Goal: Task Accomplishment & Management: Manage account settings

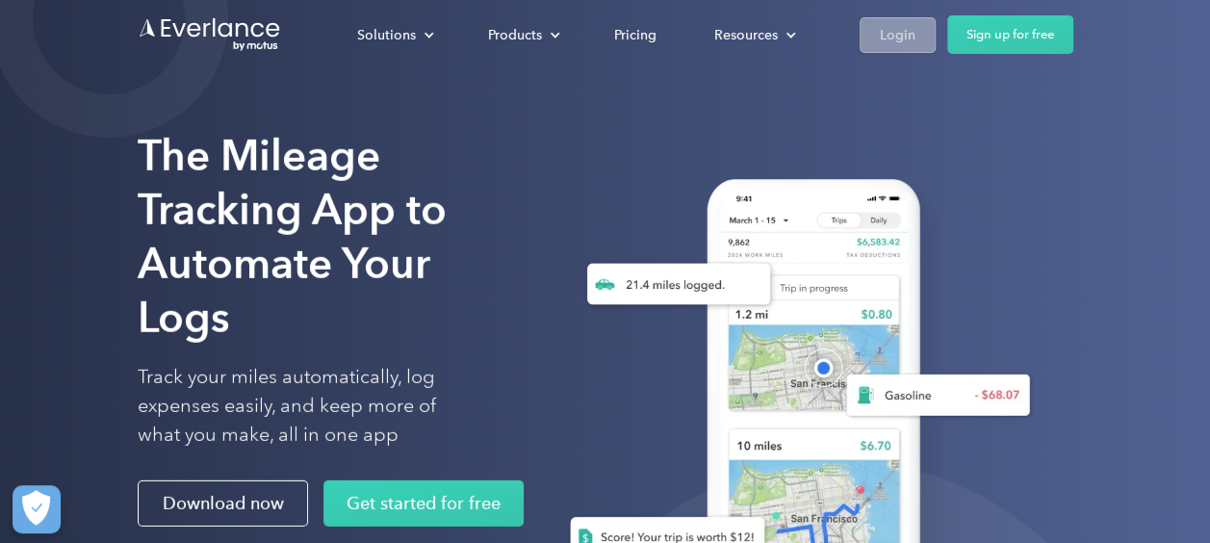
click at [910, 38] on div "Login" at bounding box center [898, 35] width 36 height 24
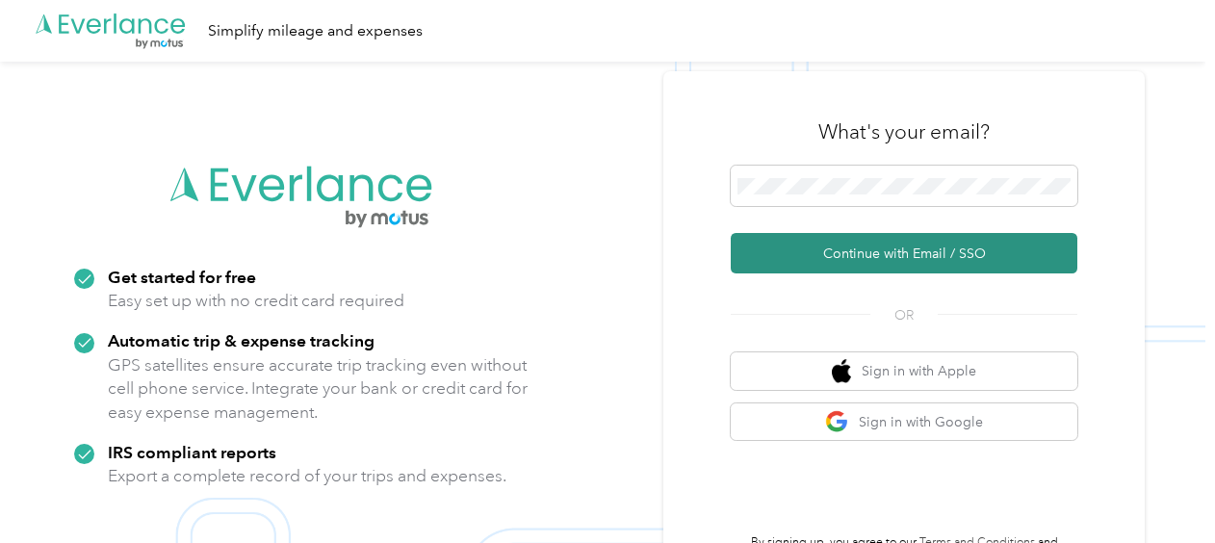
click at [880, 265] on button "Continue with Email / SSO" at bounding box center [904, 253] width 347 height 40
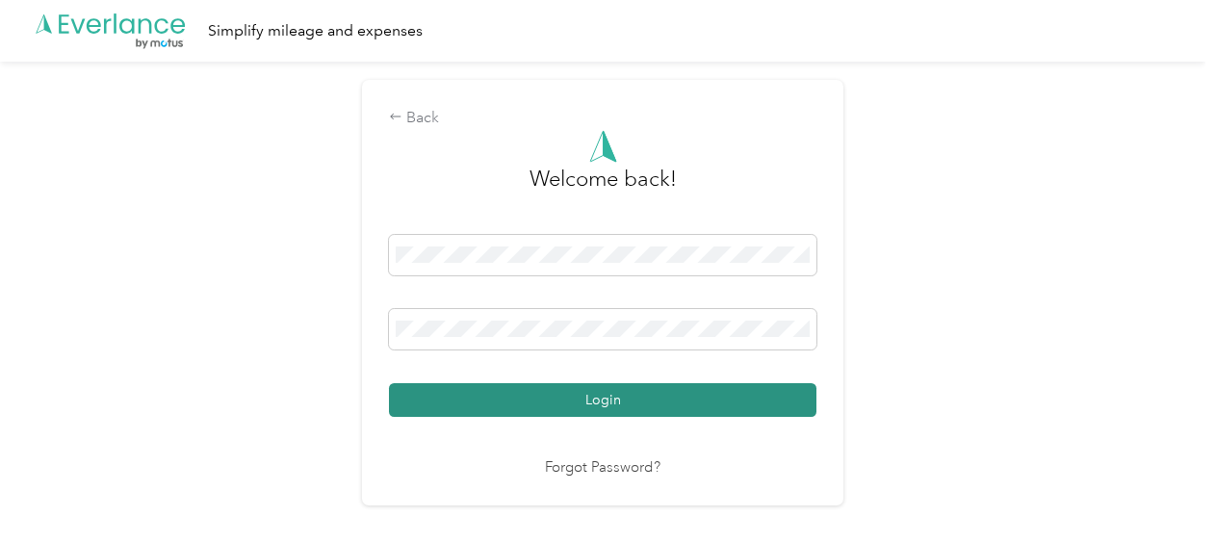
click at [688, 407] on button "Login" at bounding box center [602, 400] width 427 height 34
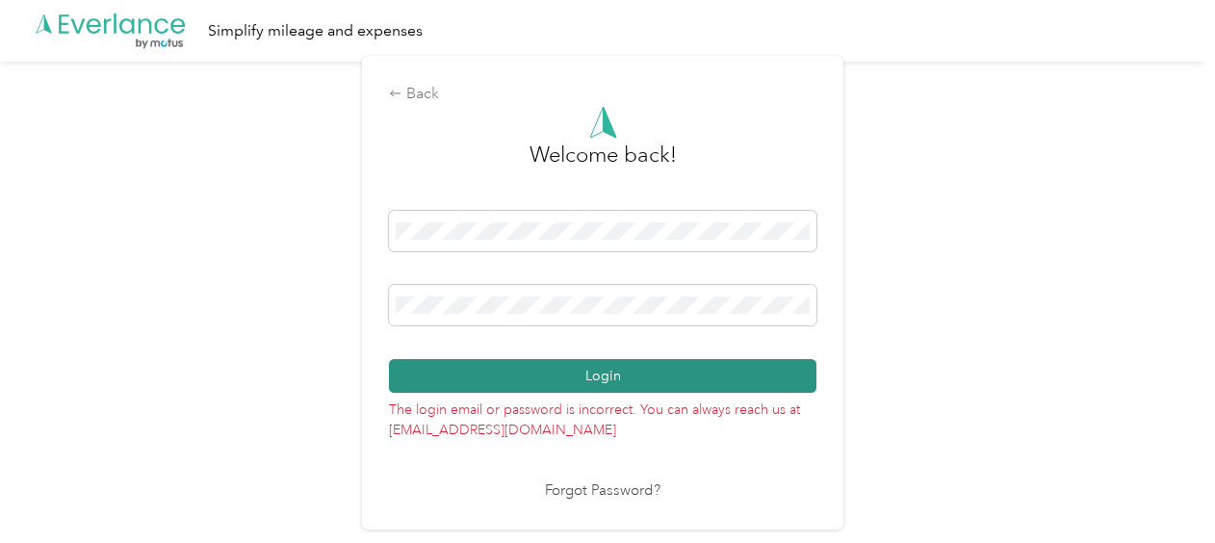
click at [624, 374] on button "Login" at bounding box center [602, 376] width 427 height 34
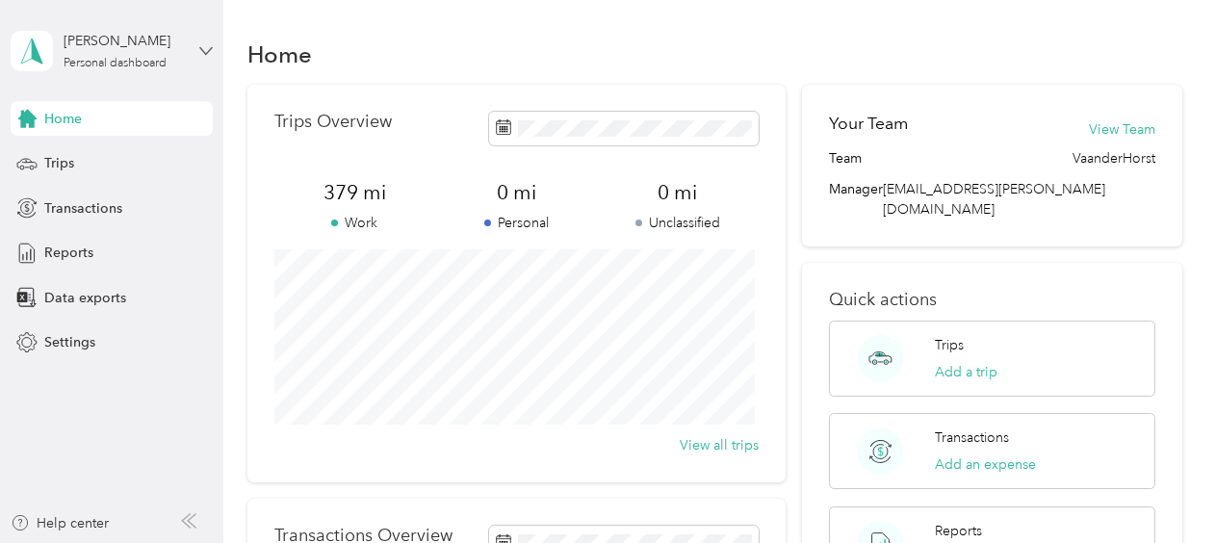
click at [201, 44] on icon at bounding box center [205, 50] width 13 height 13
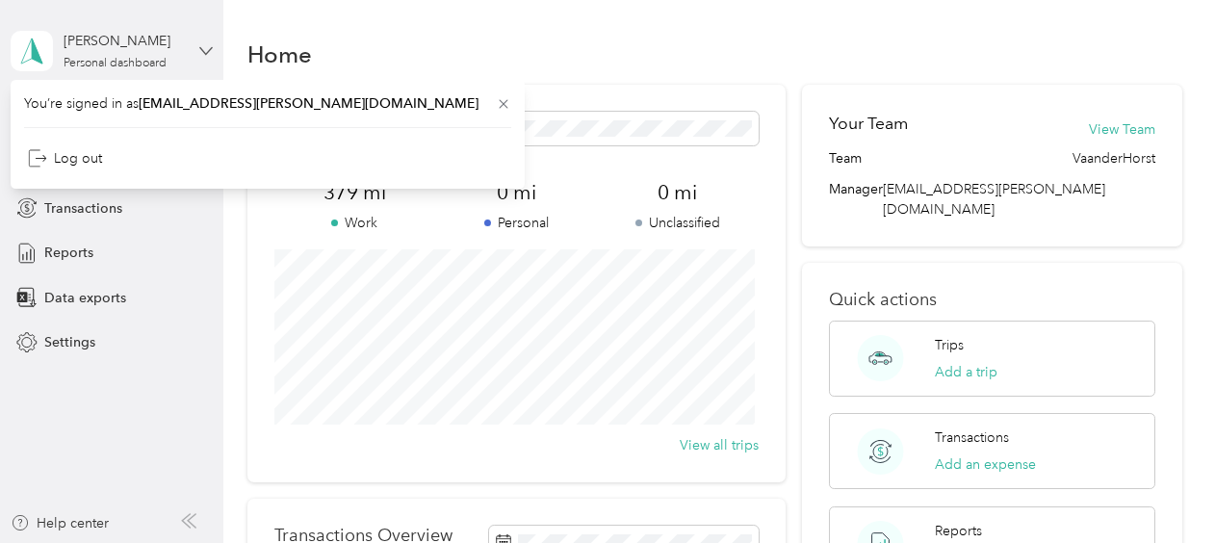
click at [201, 44] on icon at bounding box center [205, 50] width 13 height 13
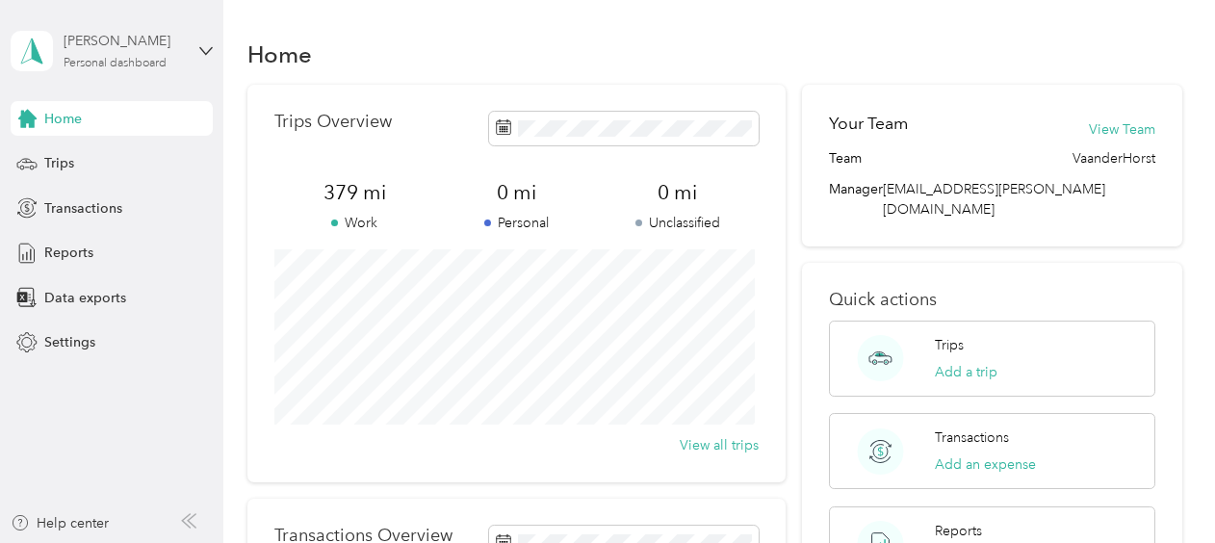
click at [141, 52] on div "Tara Holcomb Personal dashboard" at bounding box center [124, 50] width 120 height 39
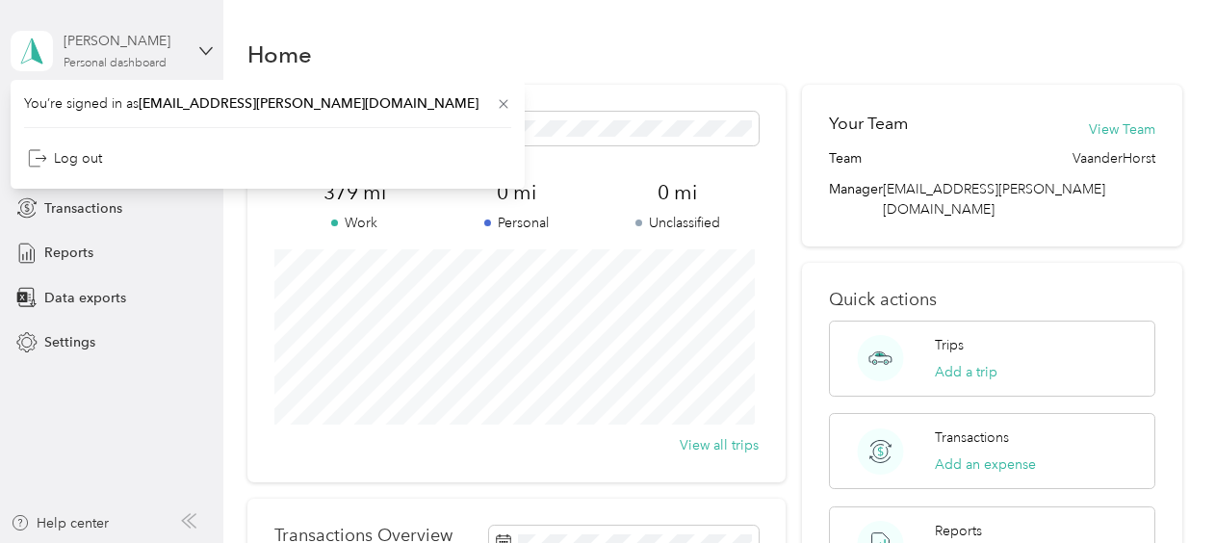
click at [141, 52] on div "Tara Holcomb Personal dashboard" at bounding box center [124, 50] width 120 height 39
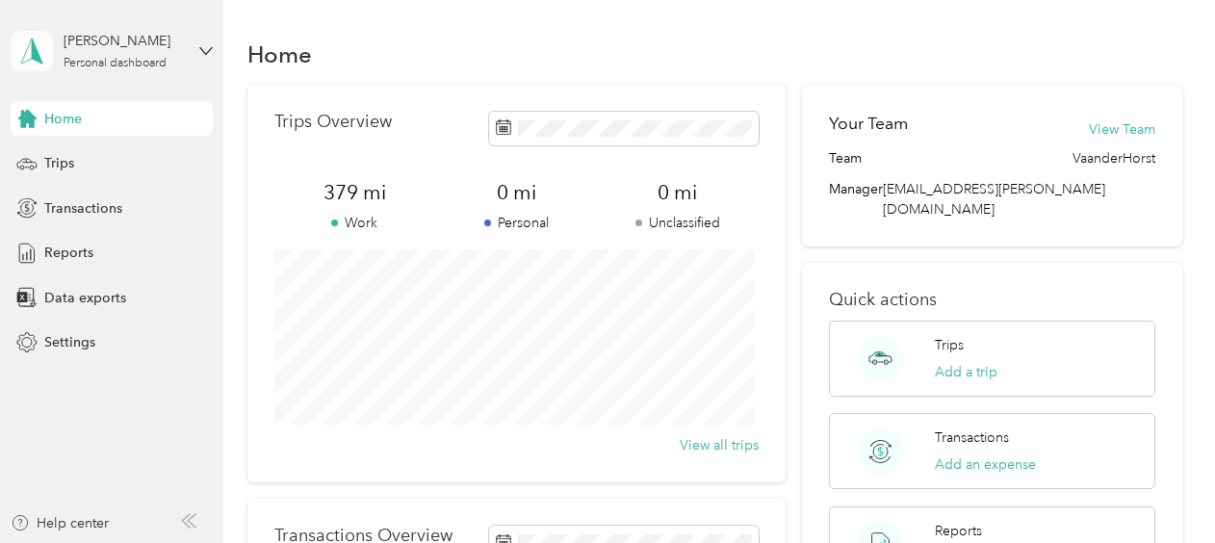
click at [33, 48] on polygon at bounding box center [37, 50] width 11 height 25
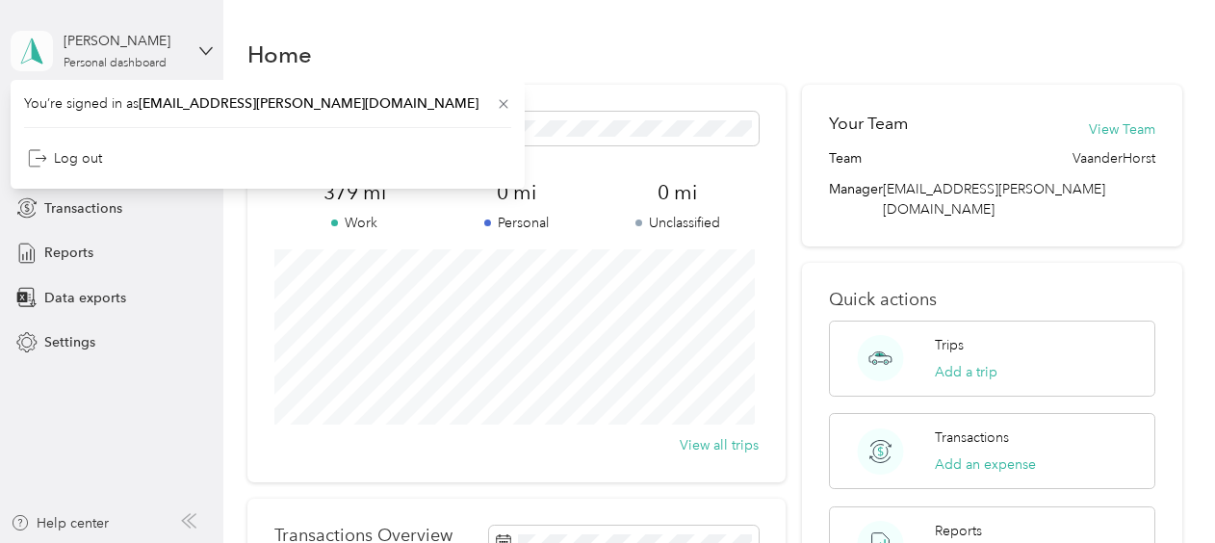
click at [33, 48] on polygon at bounding box center [37, 50] width 11 height 25
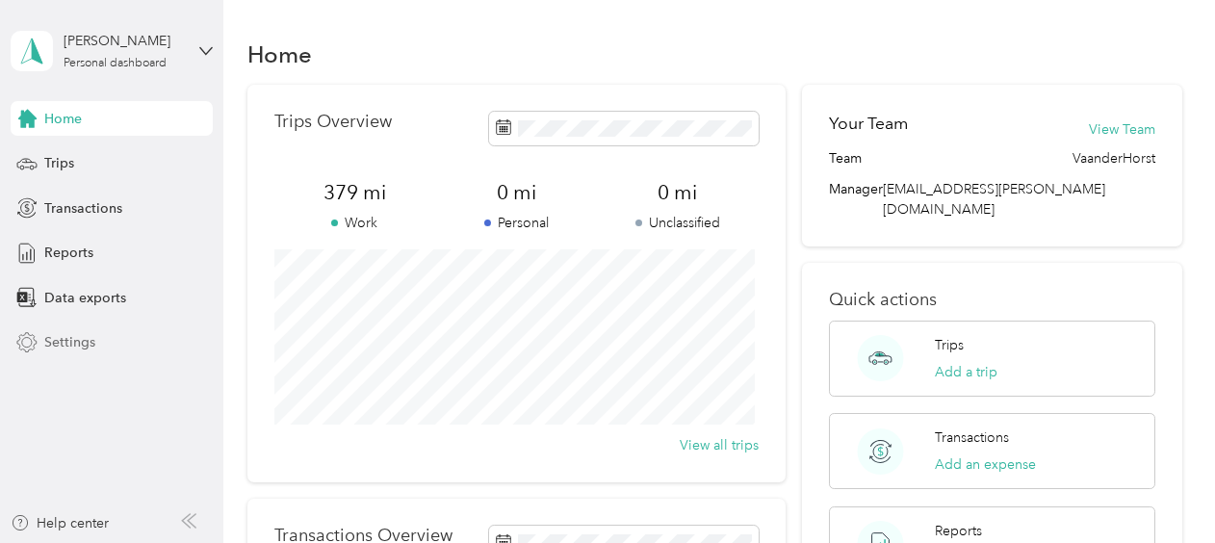
click at [68, 345] on span "Settings" at bounding box center [69, 342] width 51 height 20
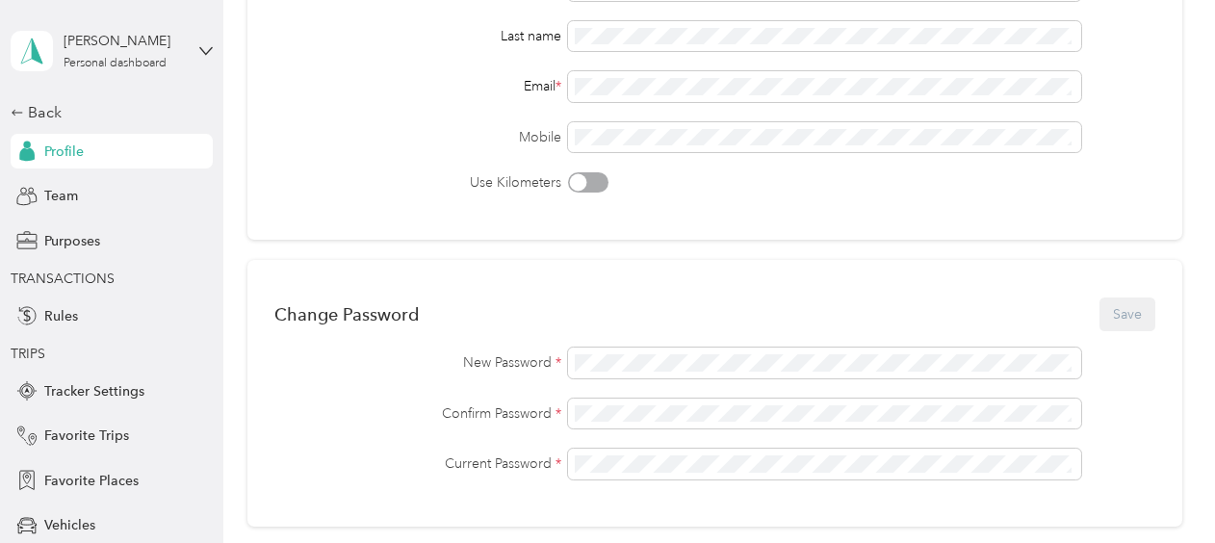
scroll to position [260, 0]
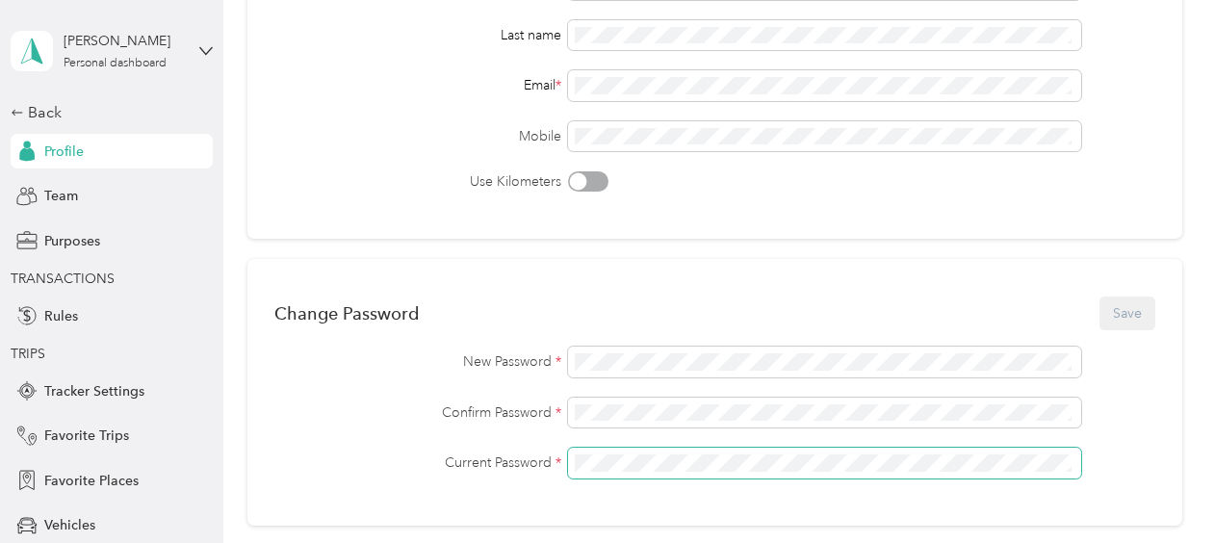
click at [682, 473] on span at bounding box center [825, 463] width 514 height 31
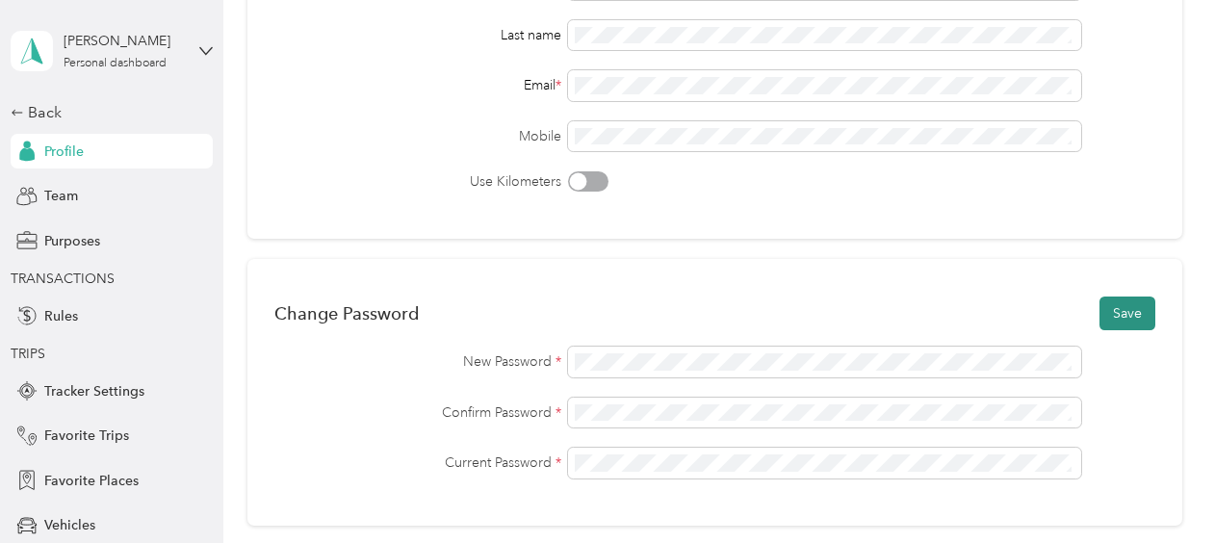
click at [1114, 317] on button "Save" at bounding box center [1127, 313] width 56 height 34
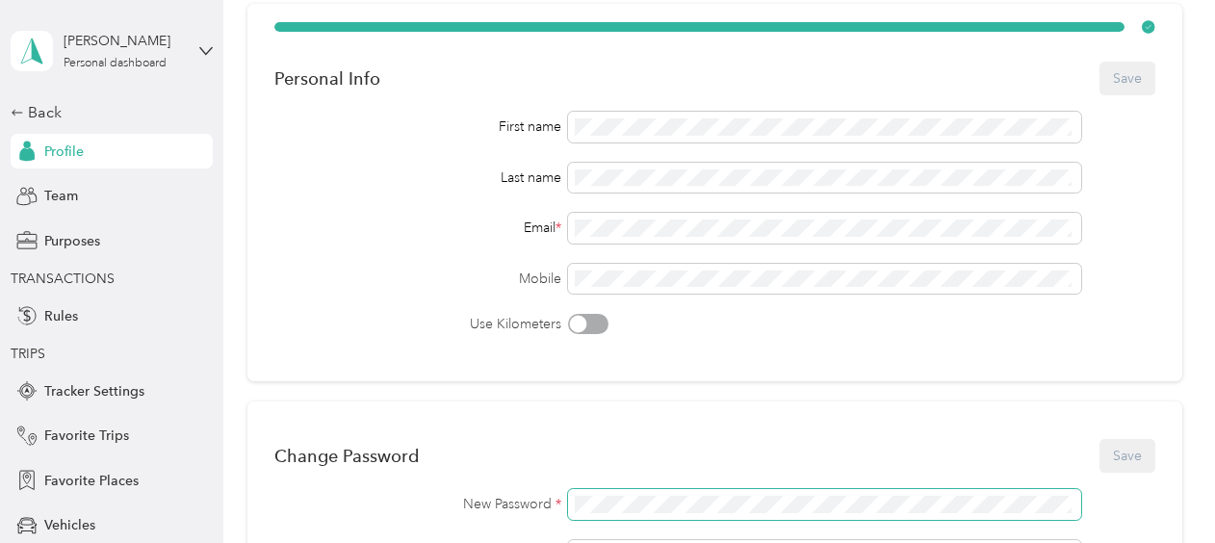
scroll to position [0, 0]
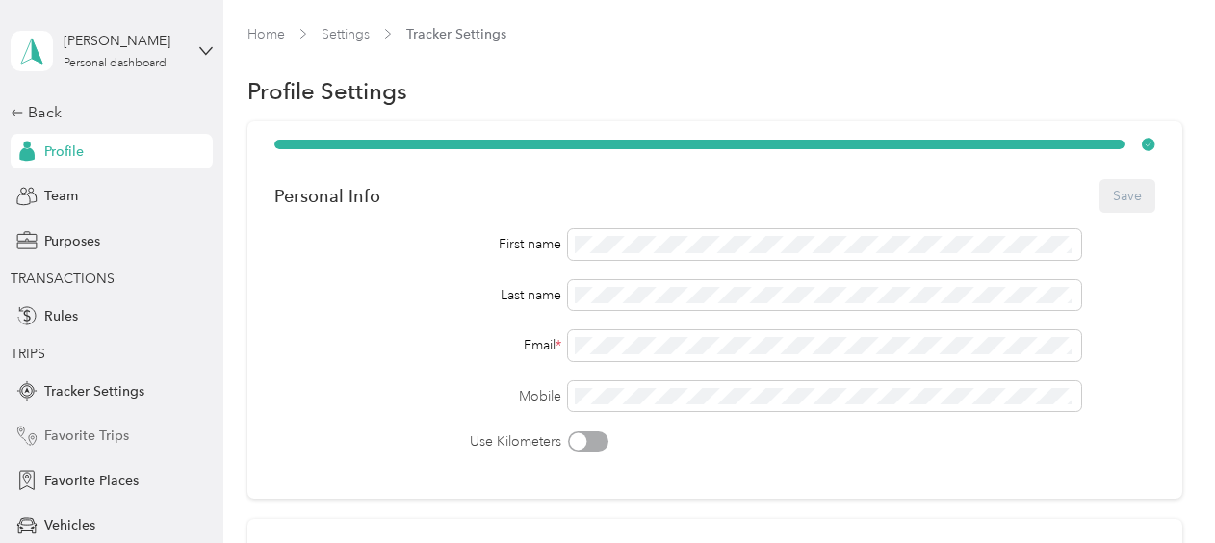
click at [154, 422] on div "Favorite Trips" at bounding box center [112, 436] width 202 height 35
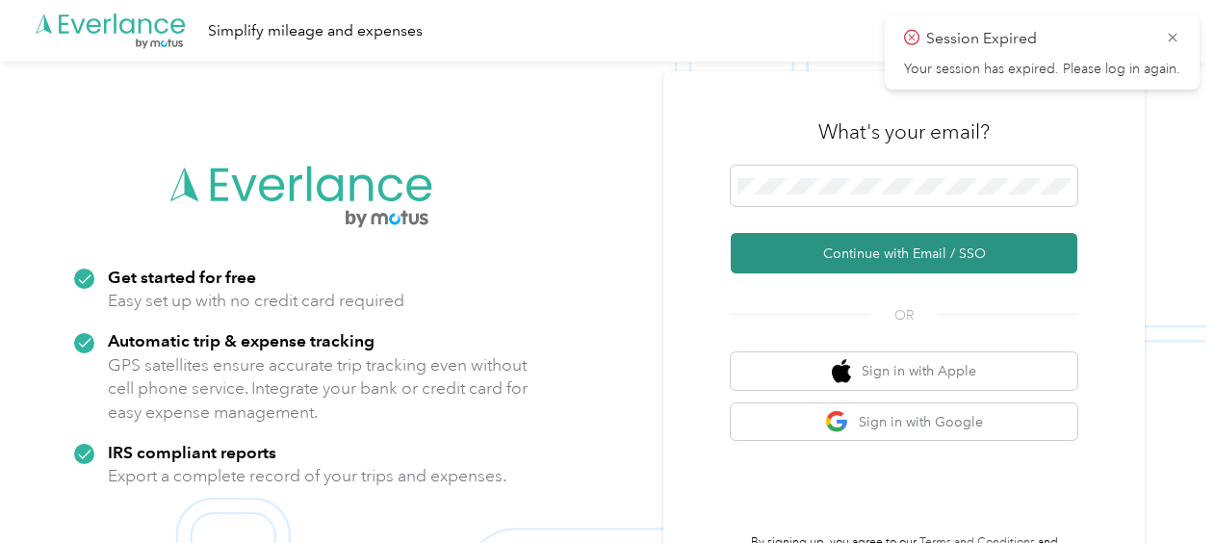
click at [919, 256] on button "Continue with Email / SSO" at bounding box center [904, 253] width 347 height 40
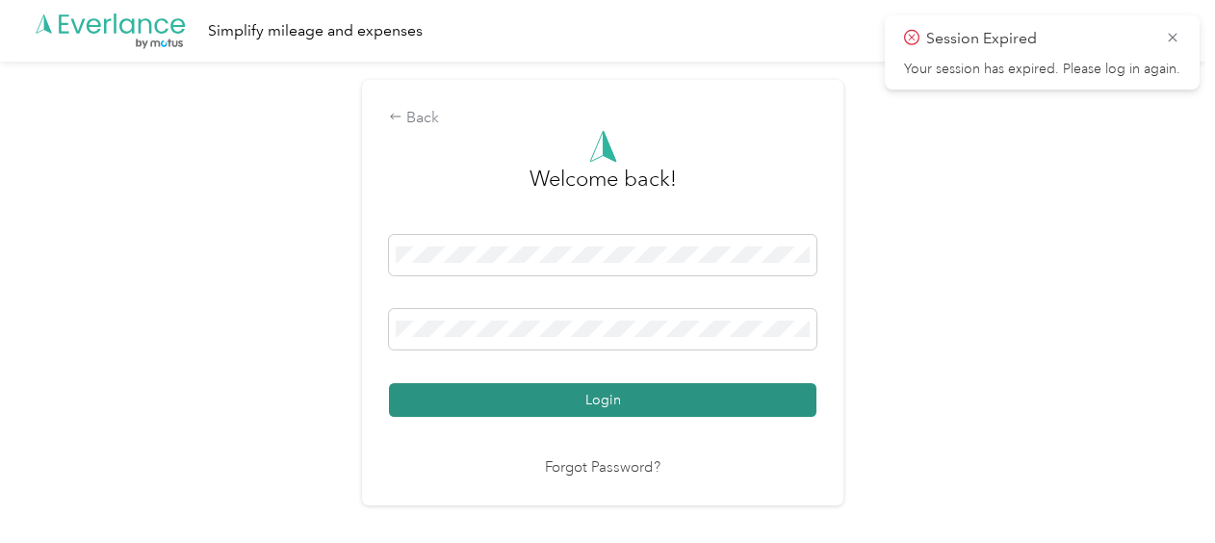
click at [766, 399] on button "Login" at bounding box center [602, 400] width 427 height 34
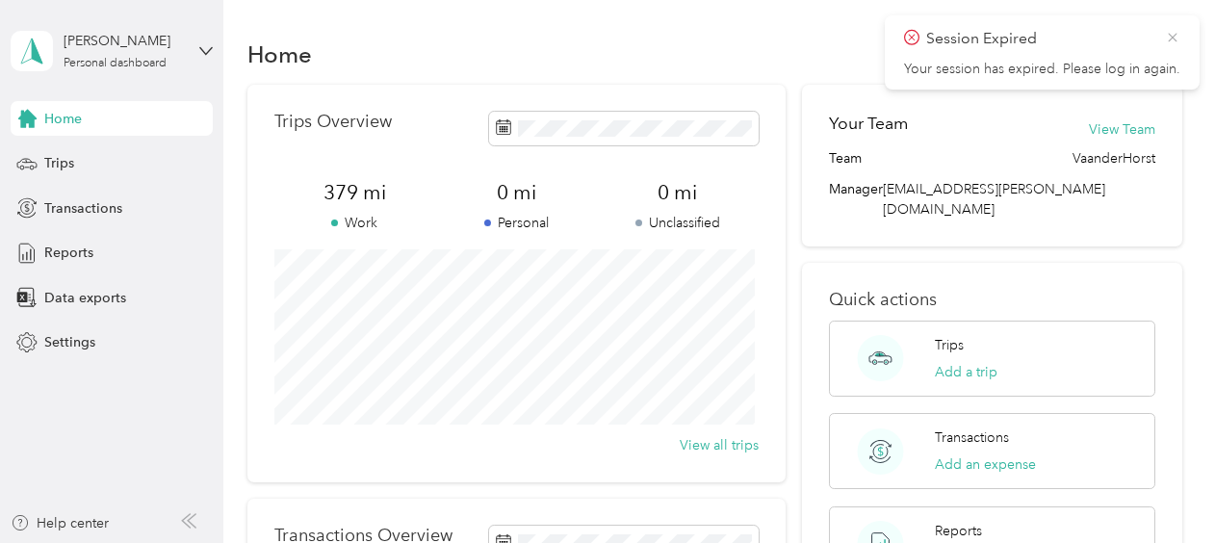
click at [1180, 37] on div "Session Expired Your session has expired. Please log in again." at bounding box center [1042, 52] width 315 height 74
click at [1170, 37] on icon at bounding box center [1172, 37] width 15 height 17
click at [75, 345] on span "Settings" at bounding box center [69, 342] width 51 height 20
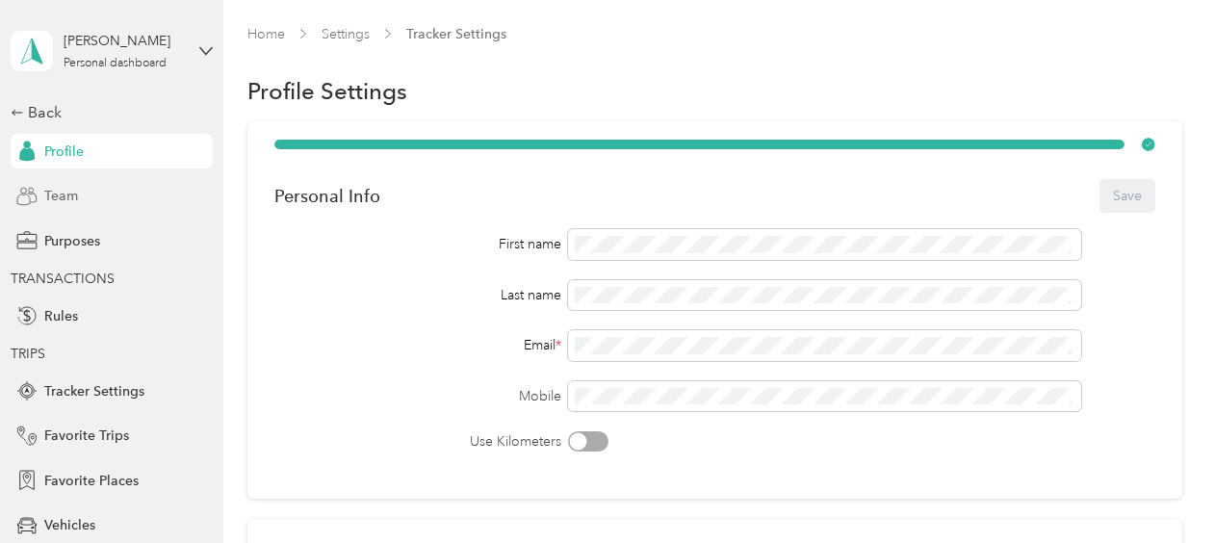
click at [92, 210] on div "Team" at bounding box center [112, 196] width 202 height 35
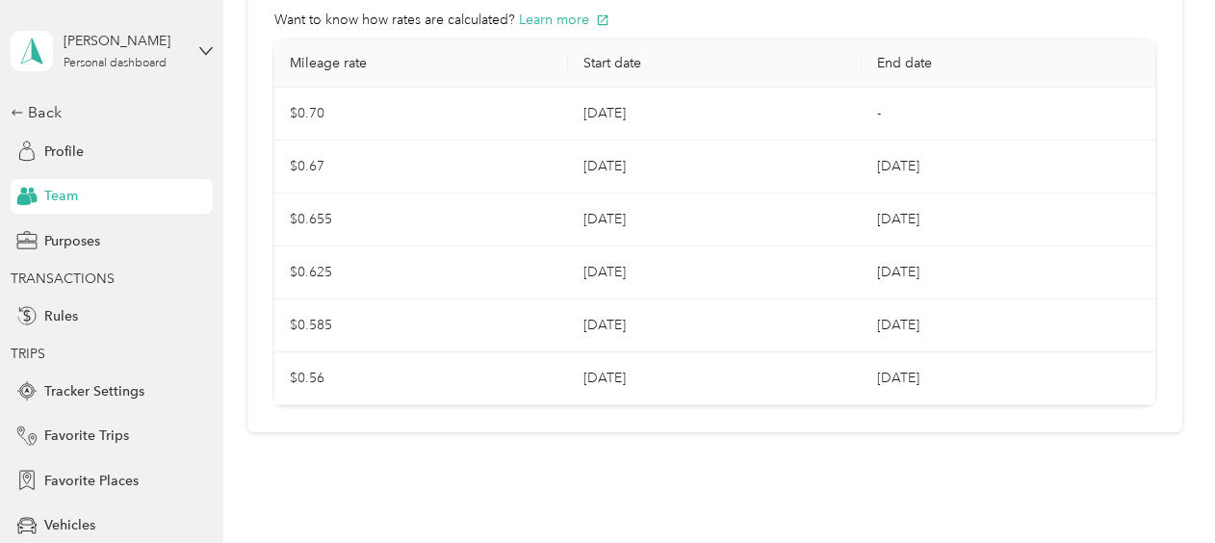
scroll to position [532, 0]
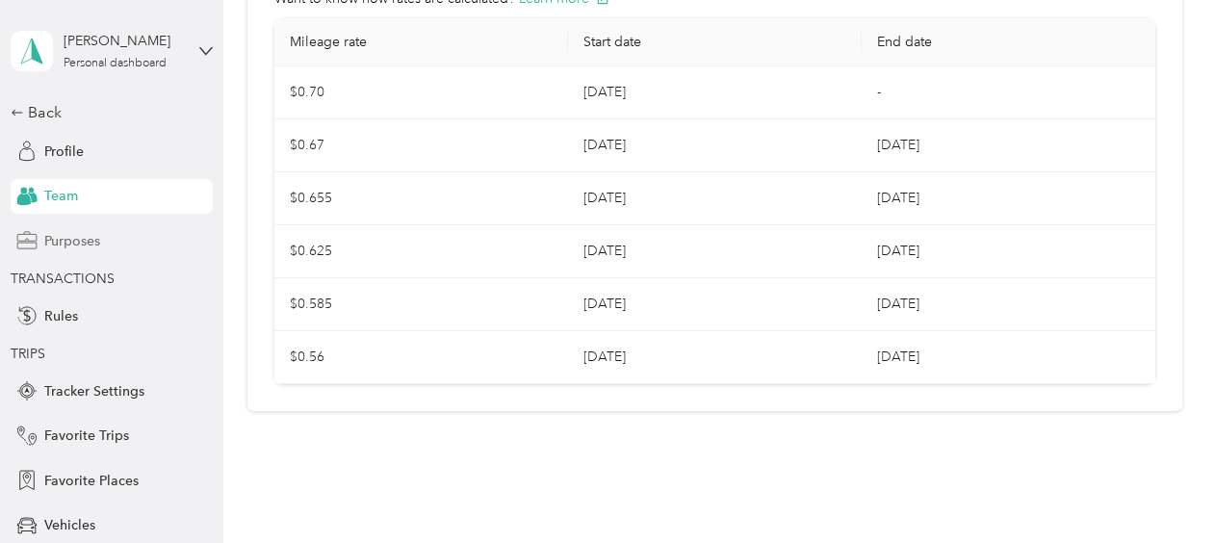
click at [154, 244] on div "Purposes" at bounding box center [112, 240] width 202 height 35
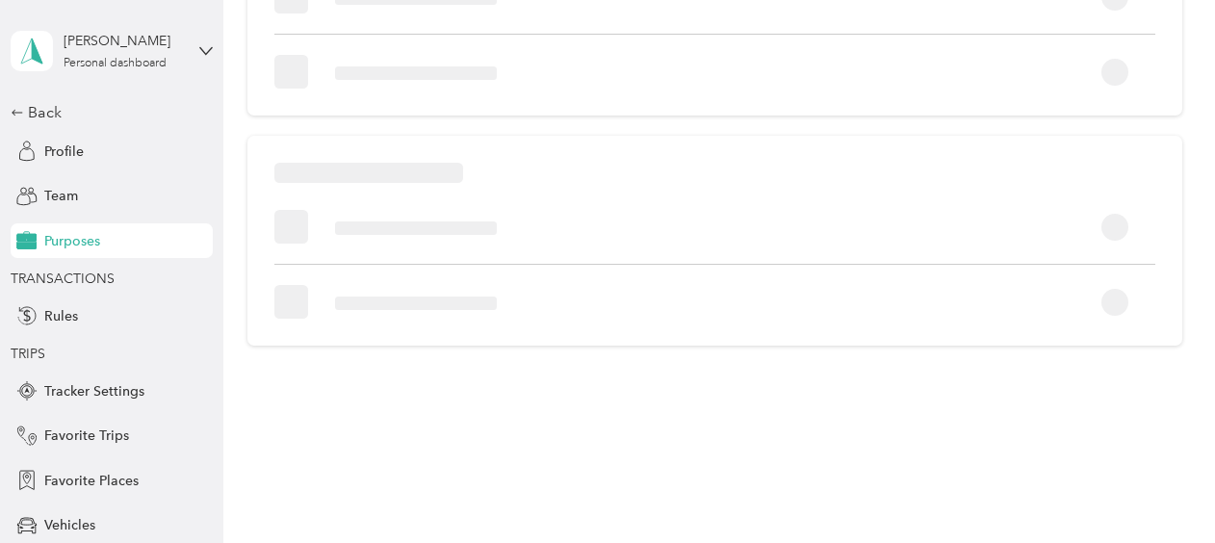
scroll to position [230, 0]
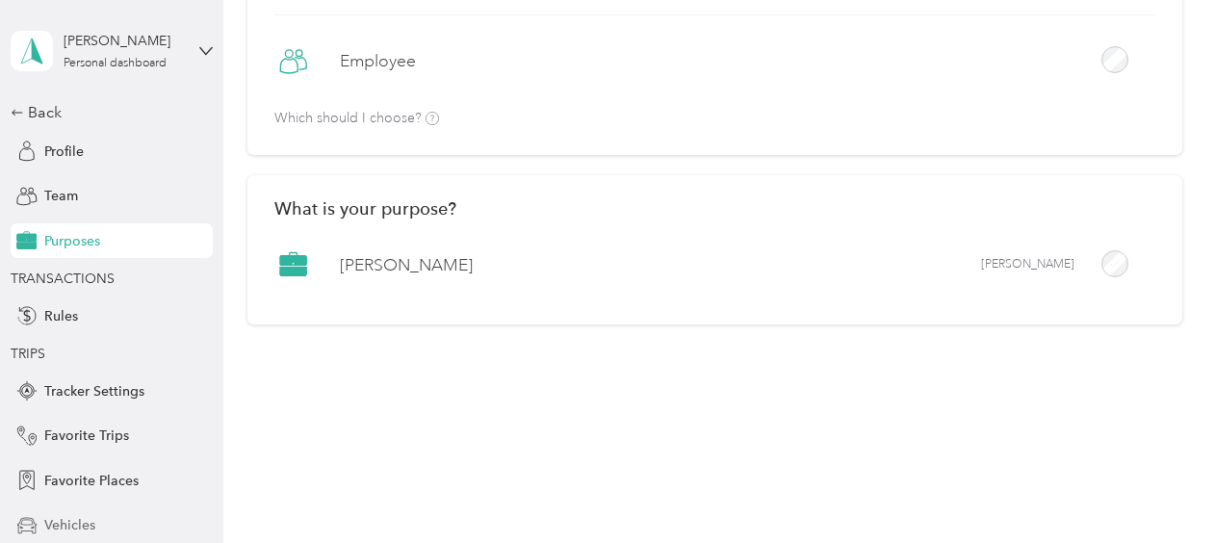
click at [109, 531] on div "Vehicles" at bounding box center [112, 525] width 202 height 35
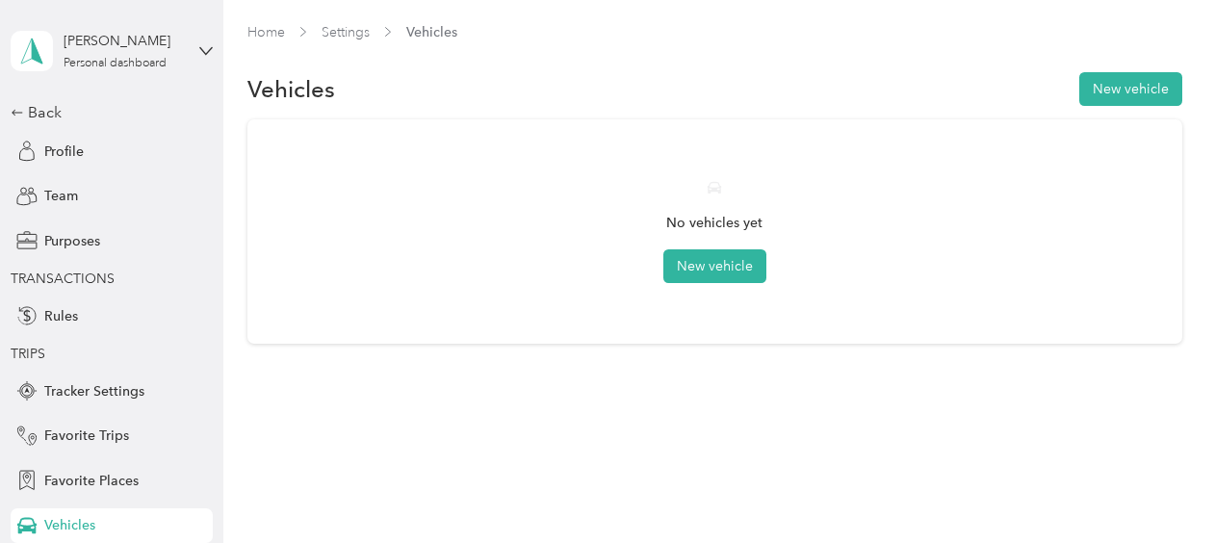
scroll to position [1, 0]
click at [1107, 90] on button "New vehicle" at bounding box center [1130, 90] width 103 height 34
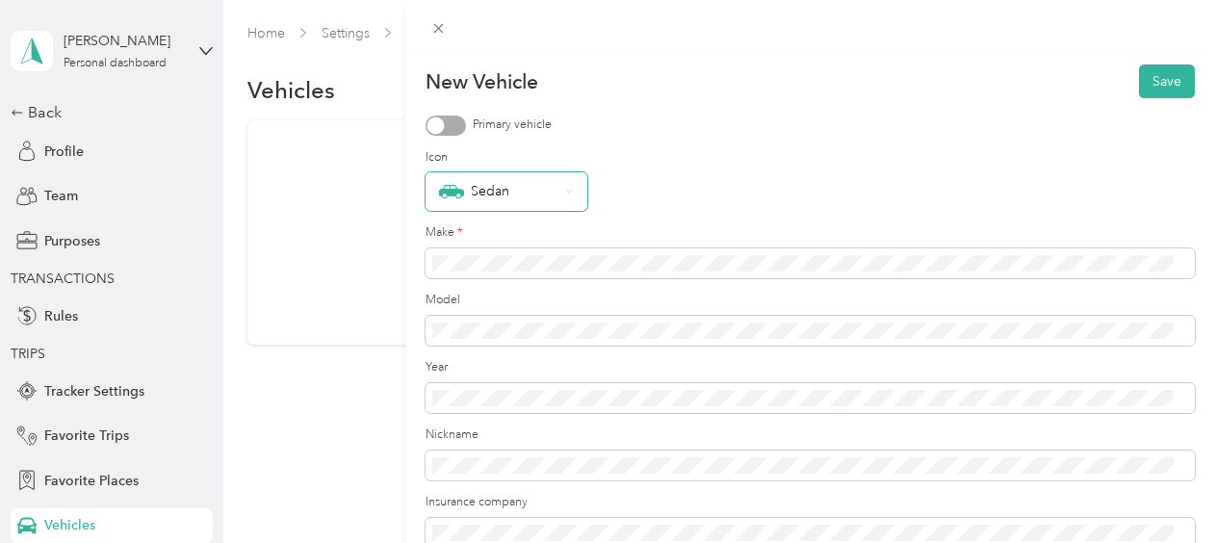
click at [565, 198] on div "Sedan" at bounding box center [506, 191] width 162 height 39
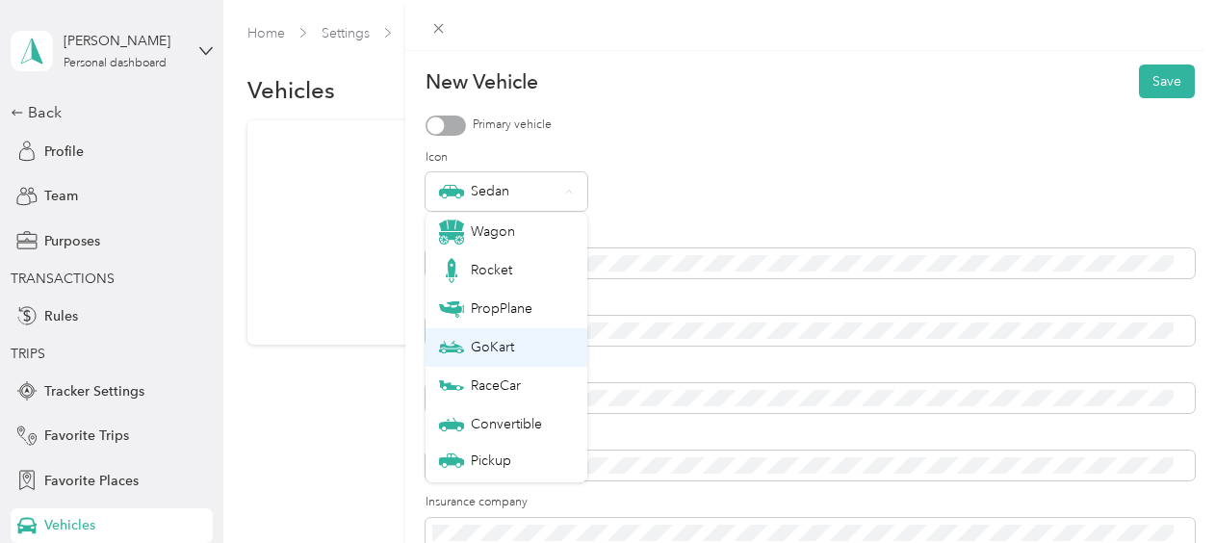
scroll to position [67, 0]
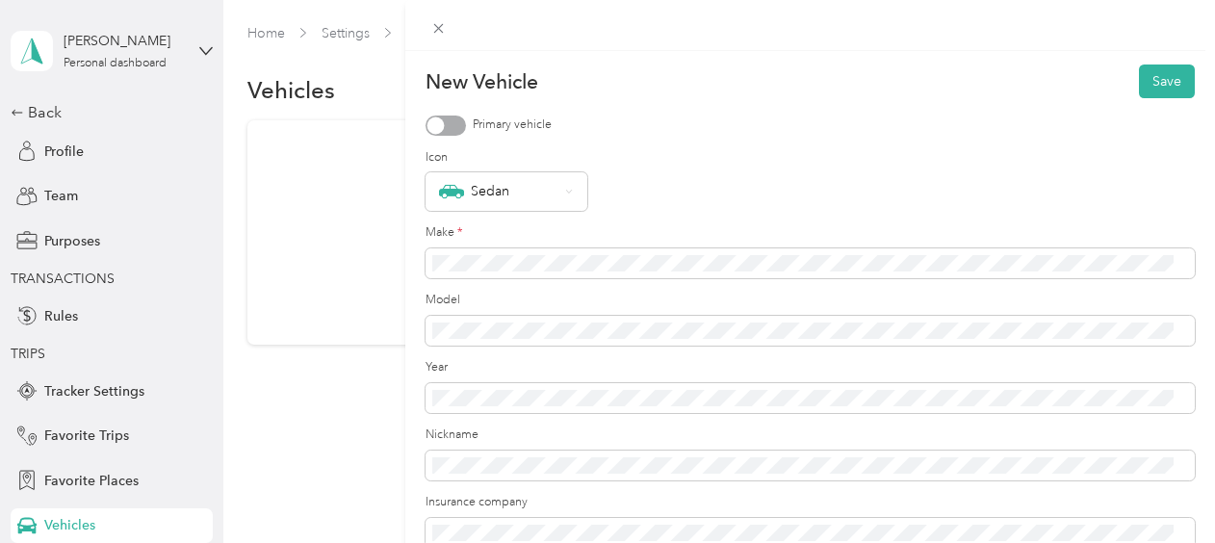
click at [692, 121] on div "Primary vehicle" at bounding box center [809, 126] width 769 height 20
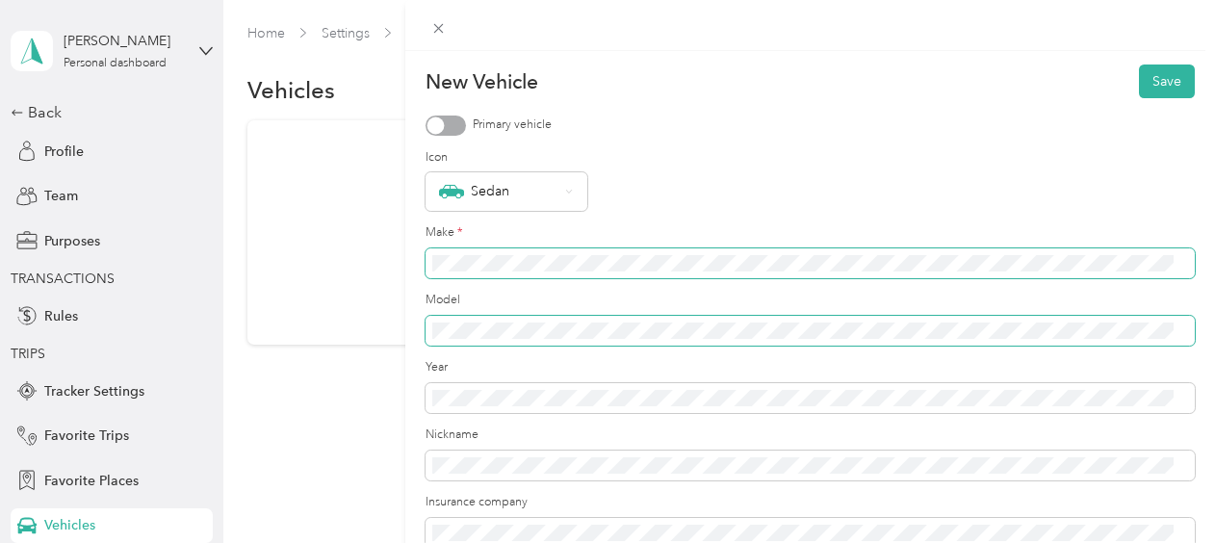
click at [664, 248] on form "New Vehicle Save Primary vehicle Icon Sedan Make * Model Year Nickname Insuranc…" at bounding box center [809, 400] width 769 height 672
click at [664, 248] on span at bounding box center [809, 263] width 769 height 31
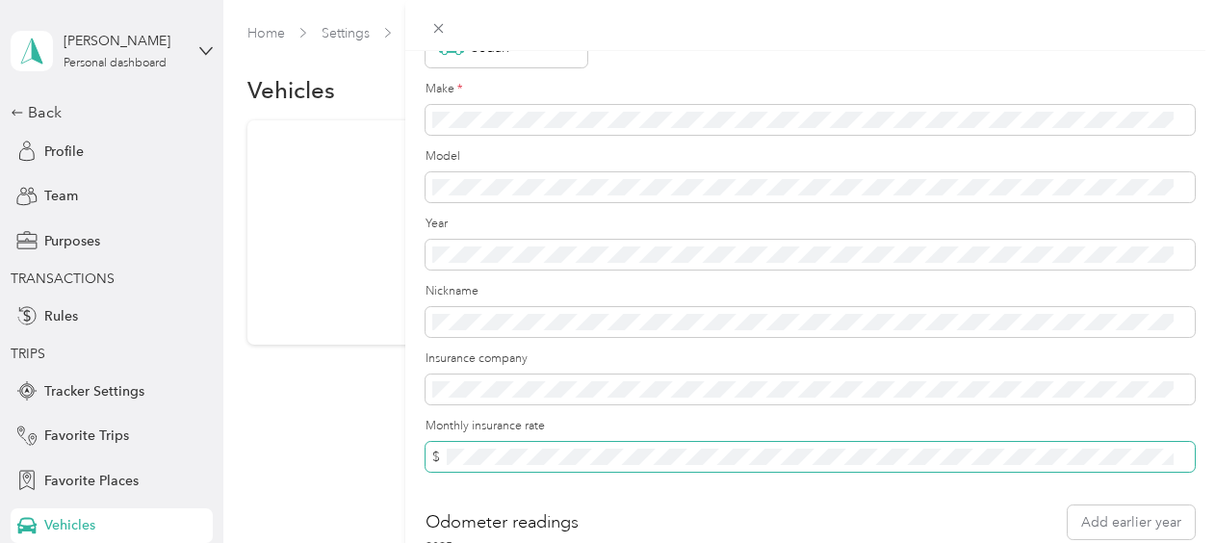
scroll to position [0, 0]
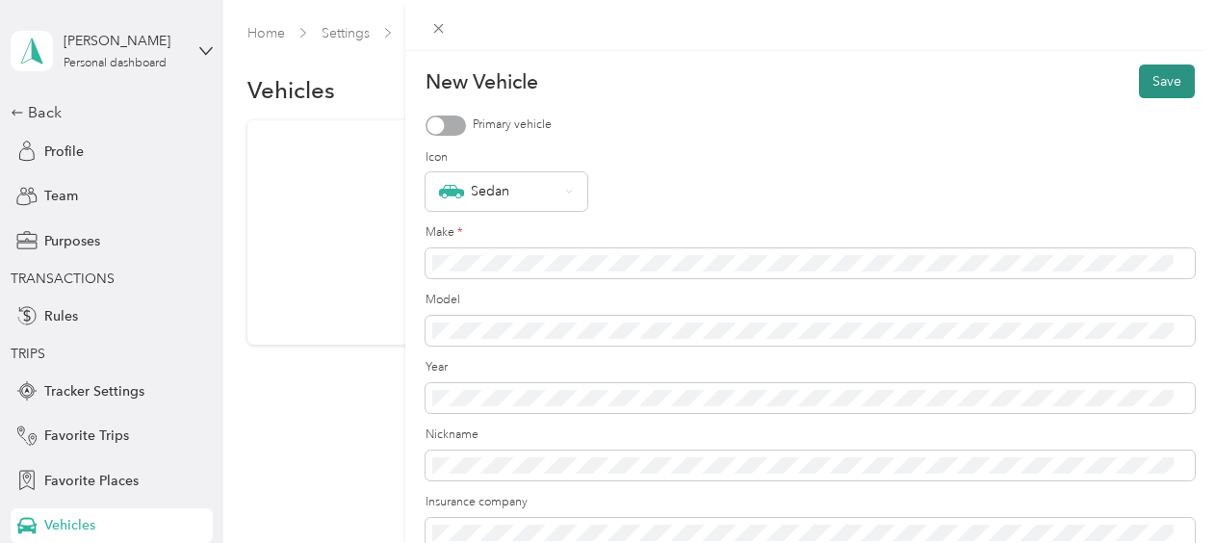
click at [1157, 89] on button "Save" at bounding box center [1167, 81] width 56 height 34
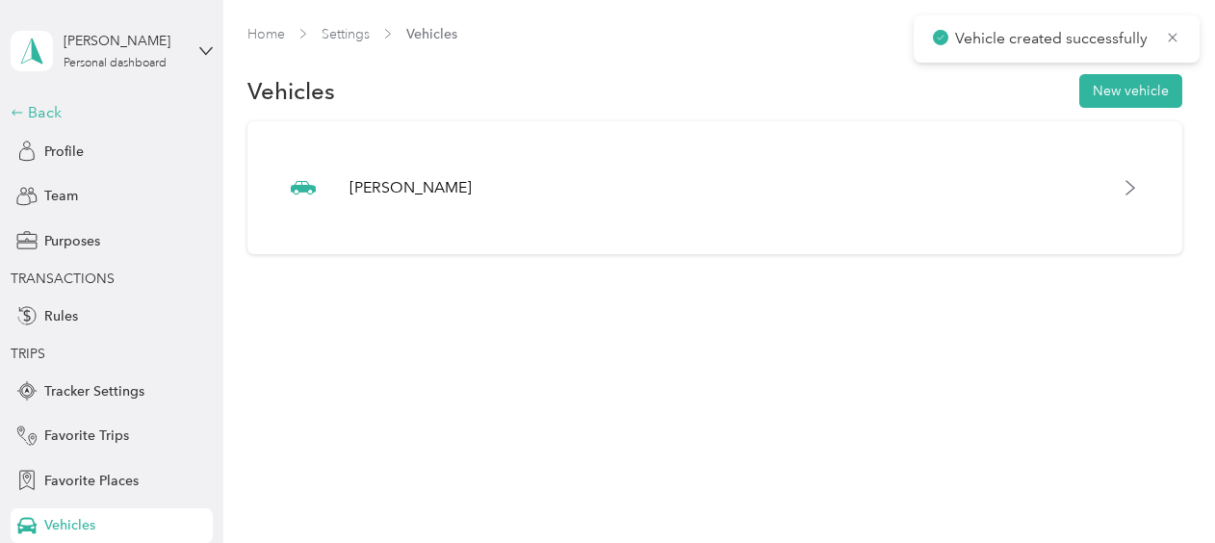
click at [44, 114] on div "Back" at bounding box center [107, 112] width 193 height 23
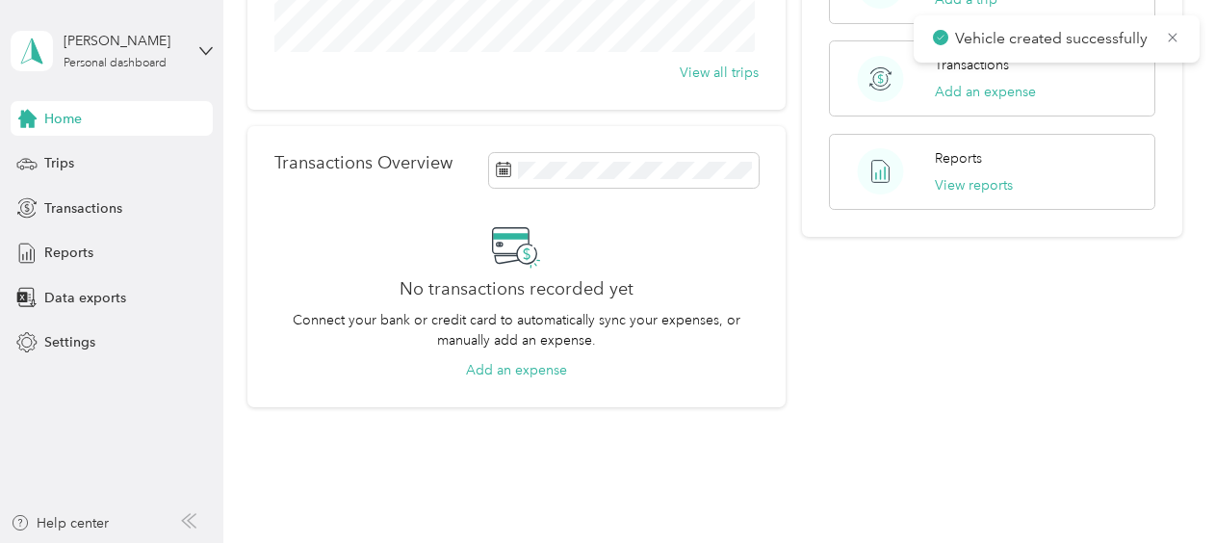
scroll to position [373, 0]
click at [947, 174] on button "View reports" at bounding box center [974, 184] width 78 height 20
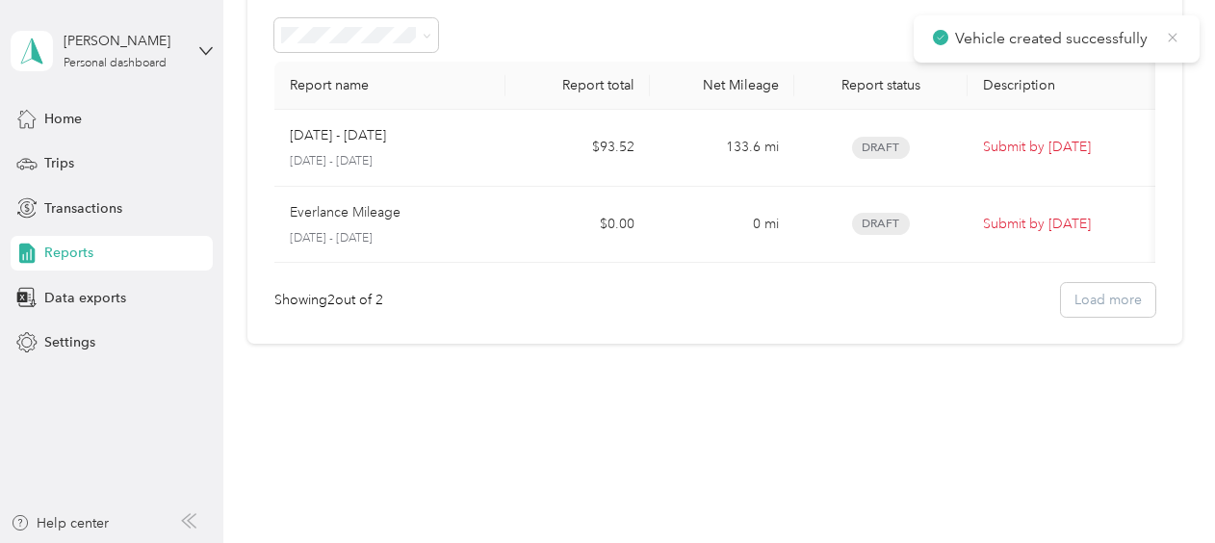
scroll to position [106, 0]
click at [1173, 37] on icon at bounding box center [1172, 37] width 9 height 9
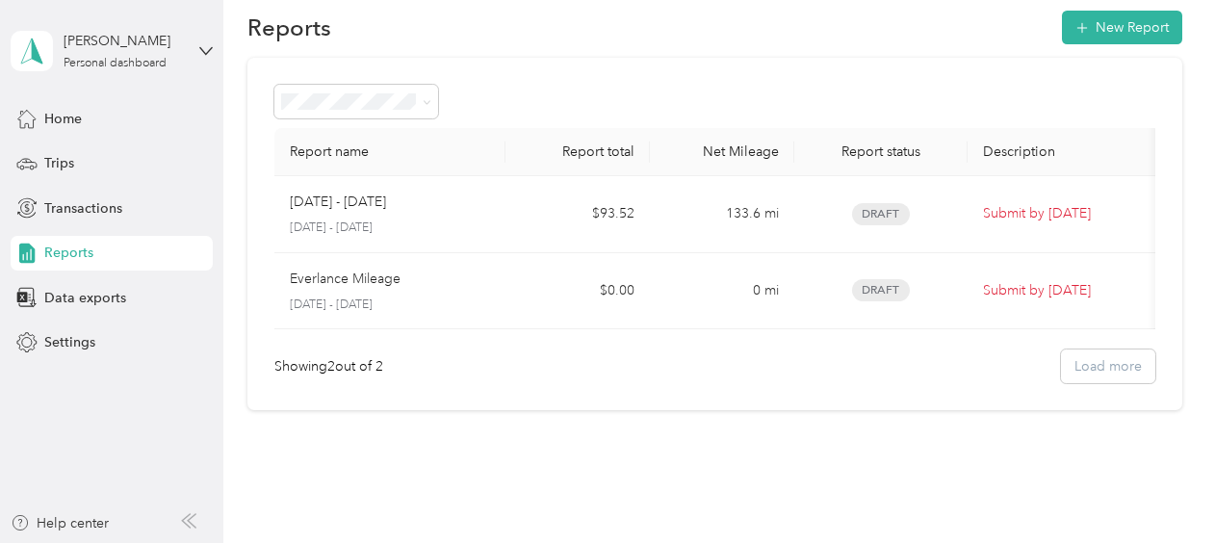
scroll to position [27, 0]
click at [1126, 18] on button "New Report" at bounding box center [1122, 28] width 120 height 34
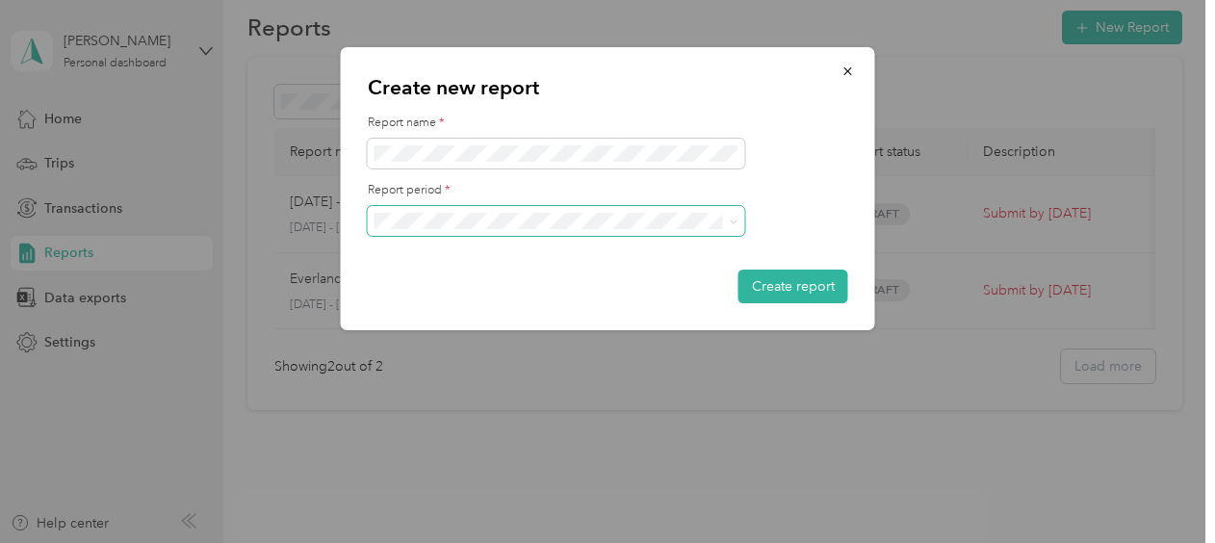
click at [724, 212] on span at bounding box center [556, 221] width 377 height 31
click at [735, 223] on icon at bounding box center [734, 222] width 9 height 9
click at [614, 291] on li "Sep 16 - 30, 2025" at bounding box center [556, 278] width 377 height 34
click at [776, 292] on button "Create report" at bounding box center [793, 287] width 110 height 34
click at [790, 272] on button "Create report" at bounding box center [793, 287] width 110 height 34
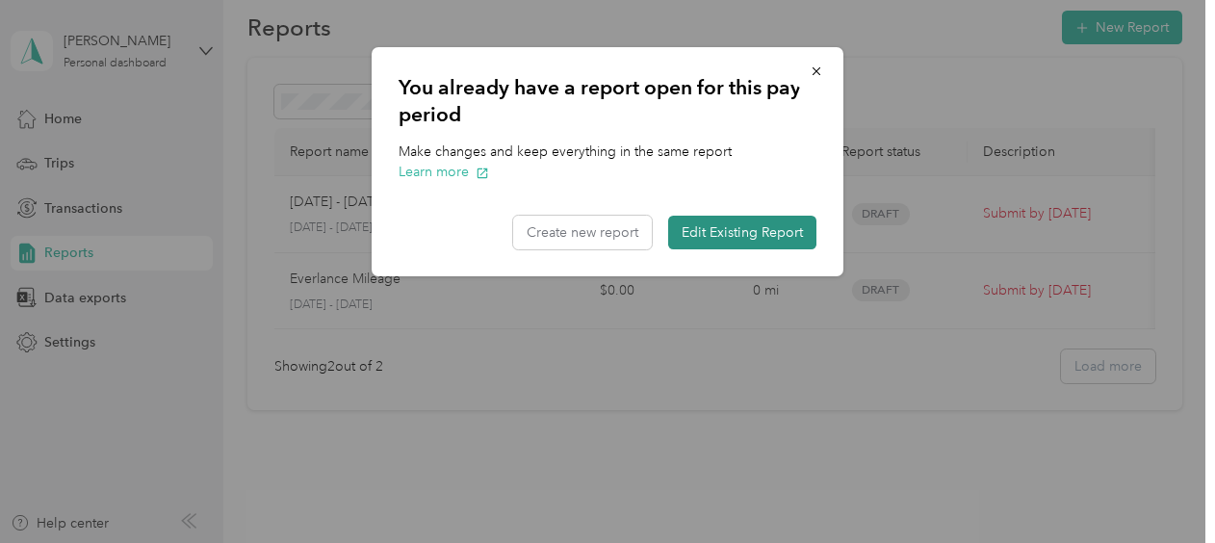
click at [779, 235] on button "Edit Existing Report" at bounding box center [742, 233] width 148 height 34
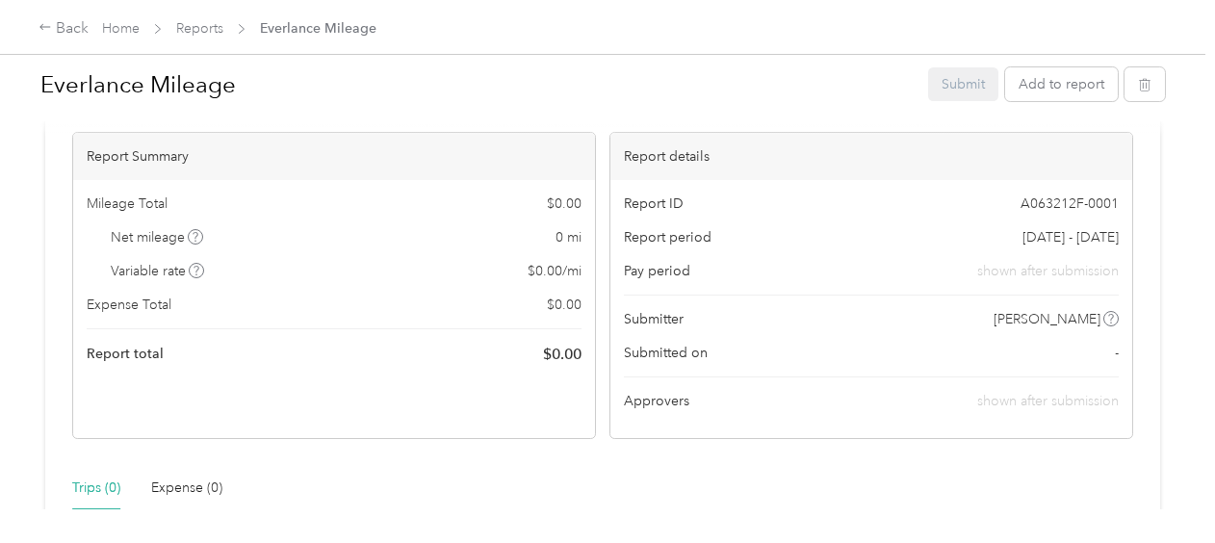
scroll to position [84, 0]
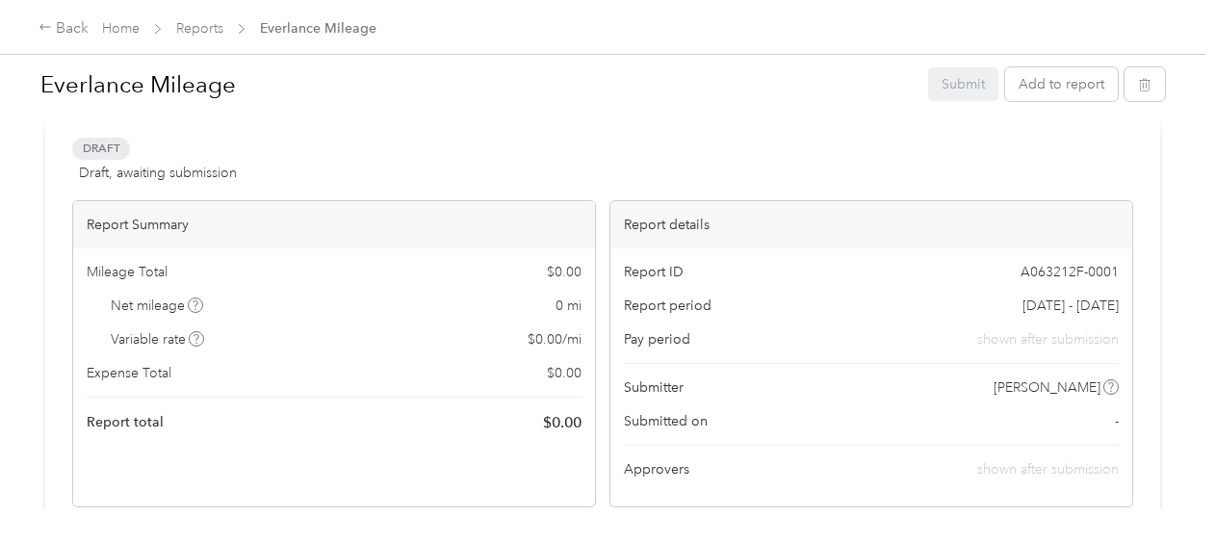
click at [527, 298] on div "Net mileage 0 mi" at bounding box center [334, 306] width 495 height 20
click at [1029, 77] on button "Add to report" at bounding box center [1061, 84] width 113 height 34
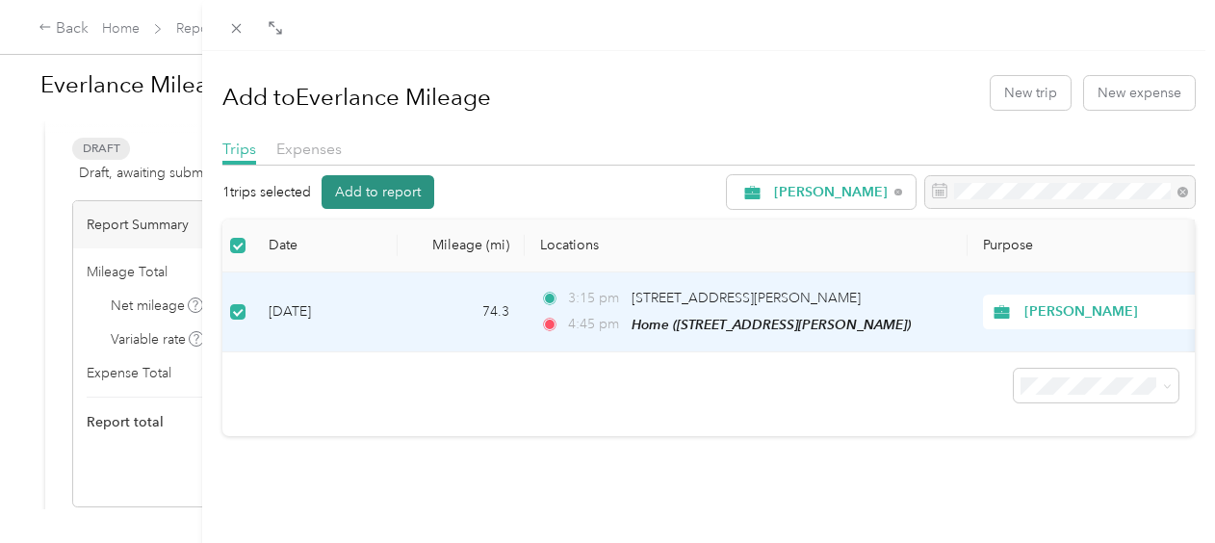
click at [400, 185] on button "Add to report" at bounding box center [377, 192] width 113 height 34
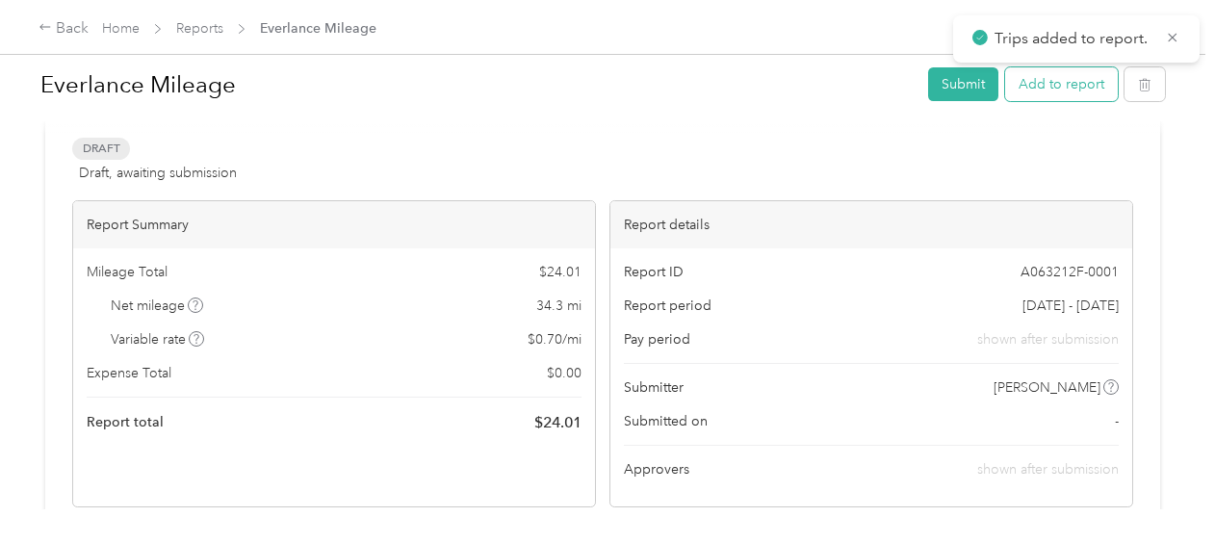
click at [1064, 78] on button "Add to report" at bounding box center [1061, 84] width 113 height 34
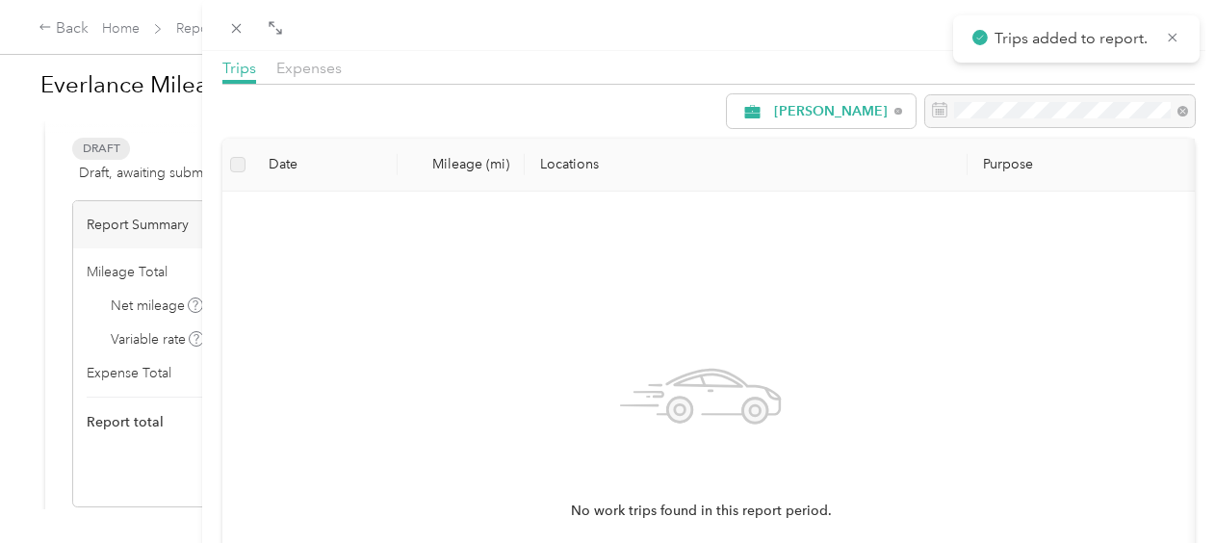
scroll to position [45, 0]
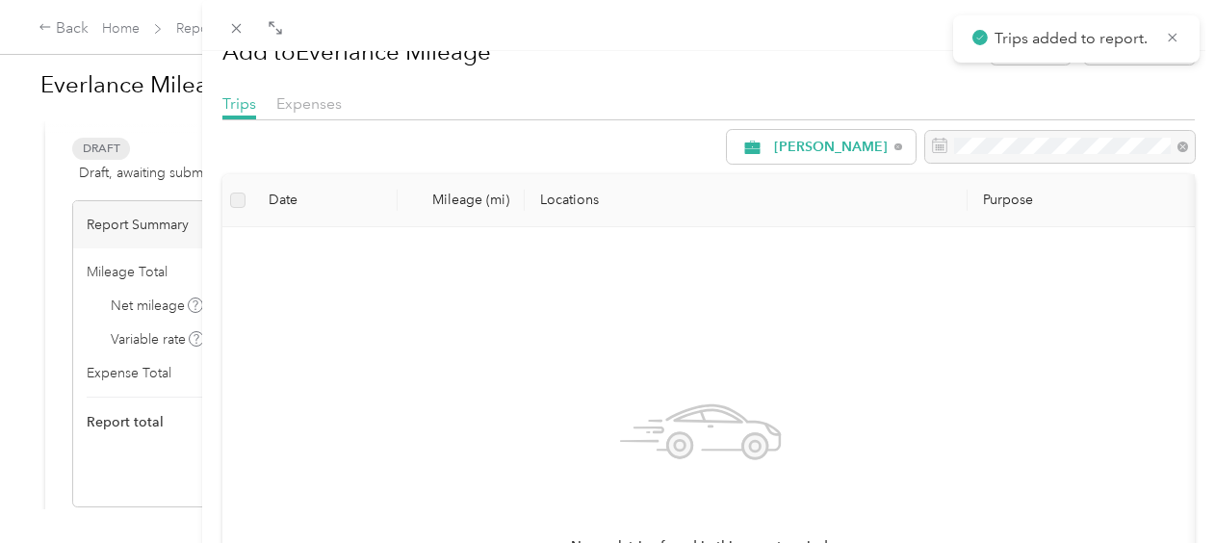
click at [1038, 28] on p "Trips added to report." at bounding box center [1073, 39] width 158 height 24
click at [240, 30] on icon at bounding box center [236, 28] width 16 height 16
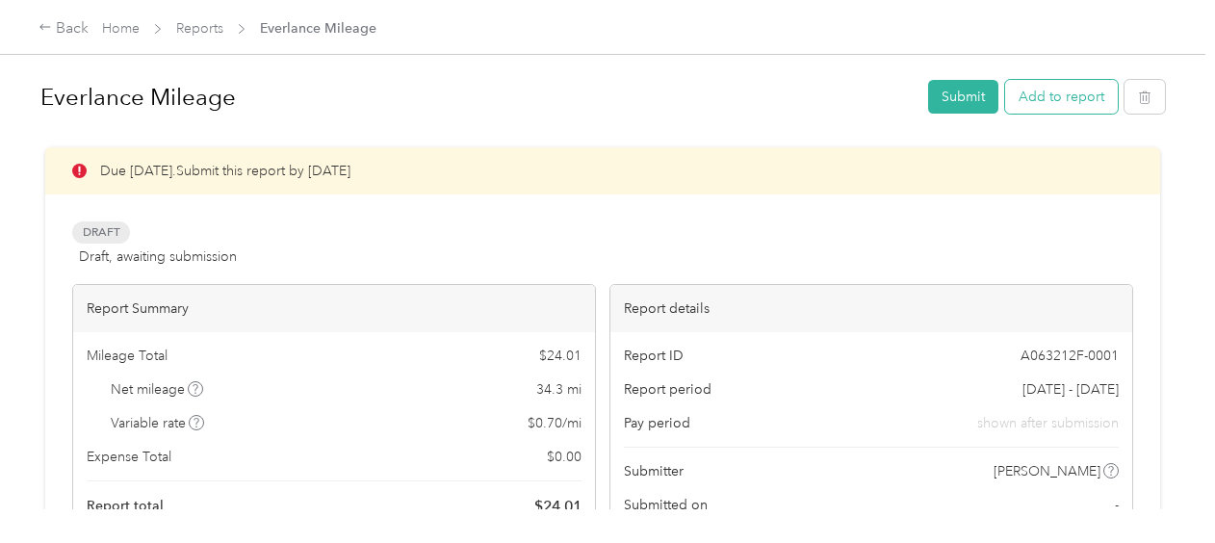
click at [1047, 99] on button "Add to report" at bounding box center [1061, 97] width 113 height 34
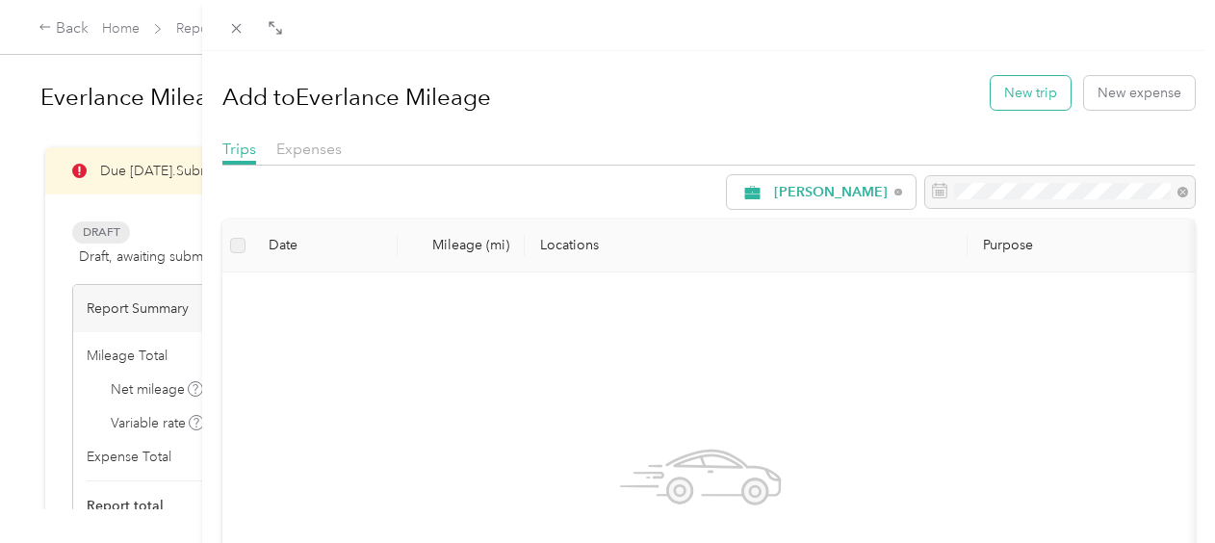
click at [1030, 87] on button "New trip" at bounding box center [1030, 93] width 80 height 34
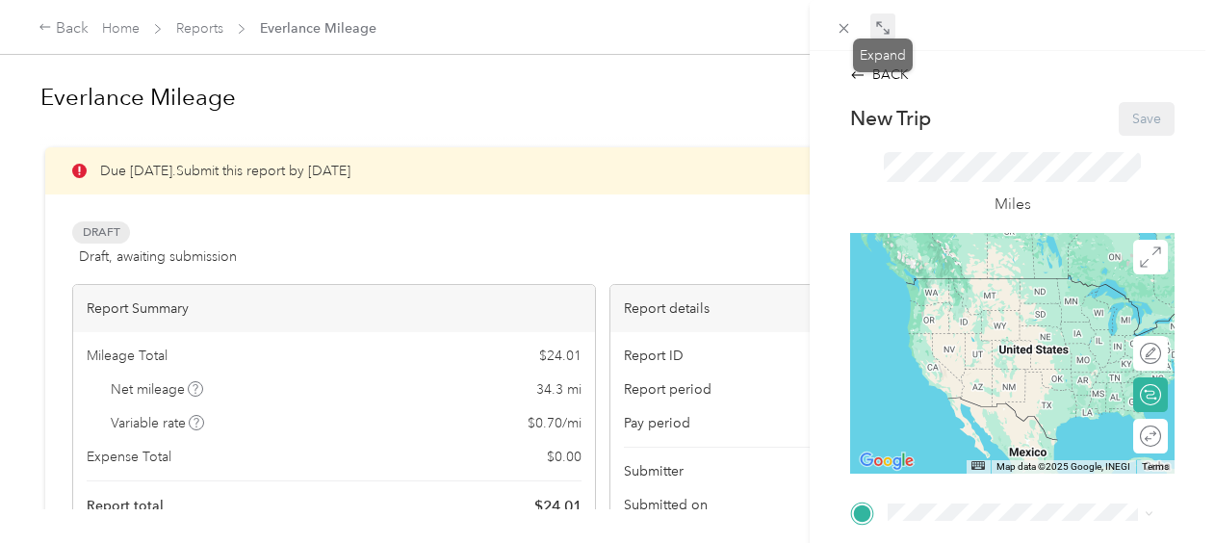
click at [881, 27] on icon at bounding box center [879, 24] width 6 height 6
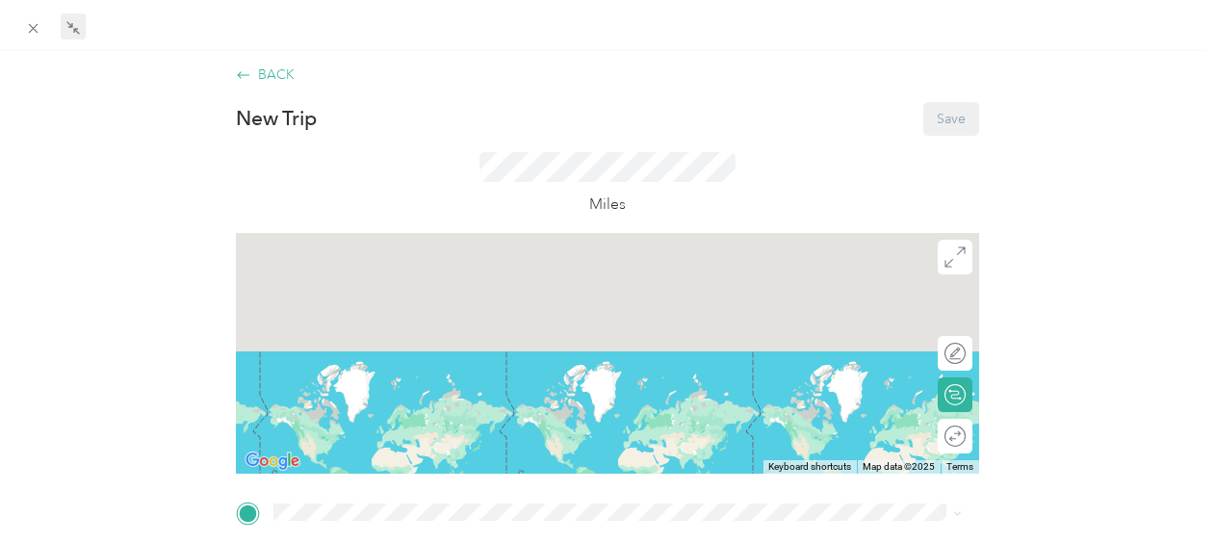
click at [275, 66] on div "BACK" at bounding box center [265, 74] width 59 height 20
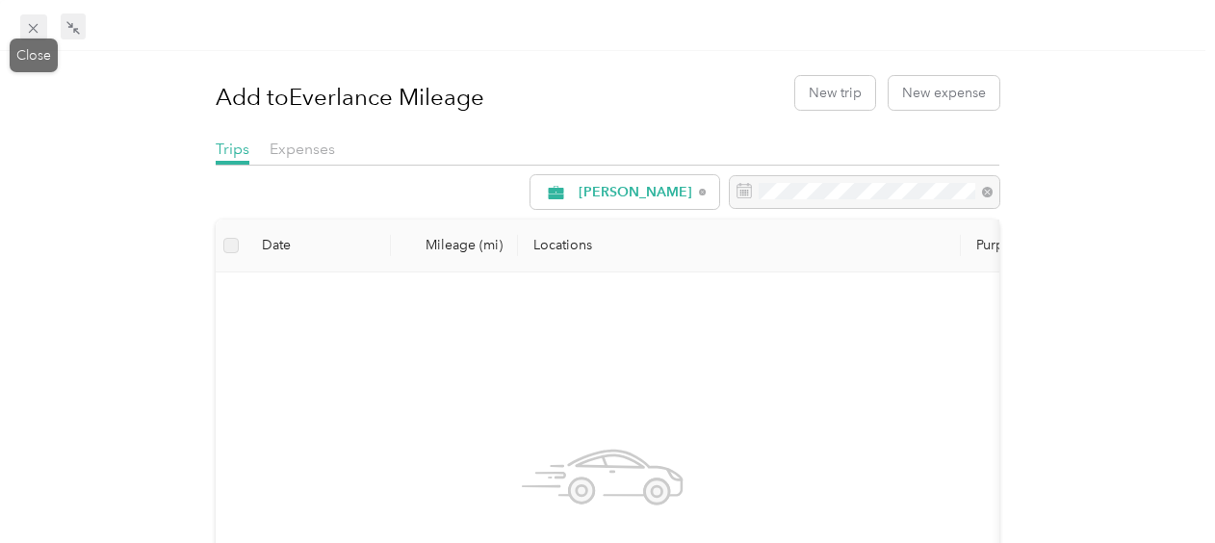
click at [27, 23] on icon at bounding box center [33, 28] width 16 height 16
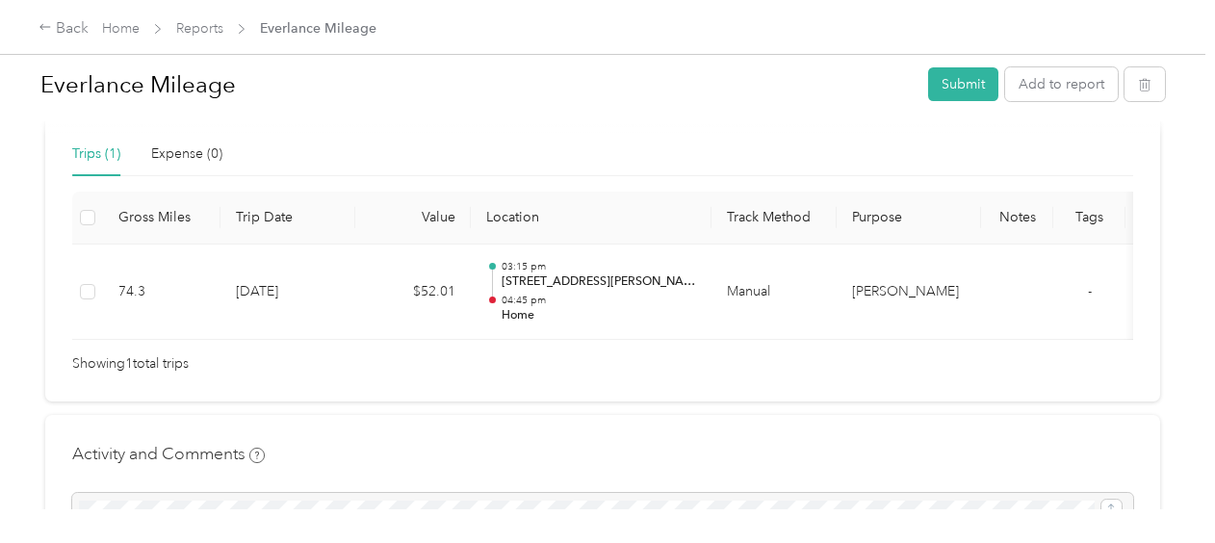
scroll to position [487, 0]
click at [1047, 87] on button "Add to report" at bounding box center [1061, 84] width 113 height 34
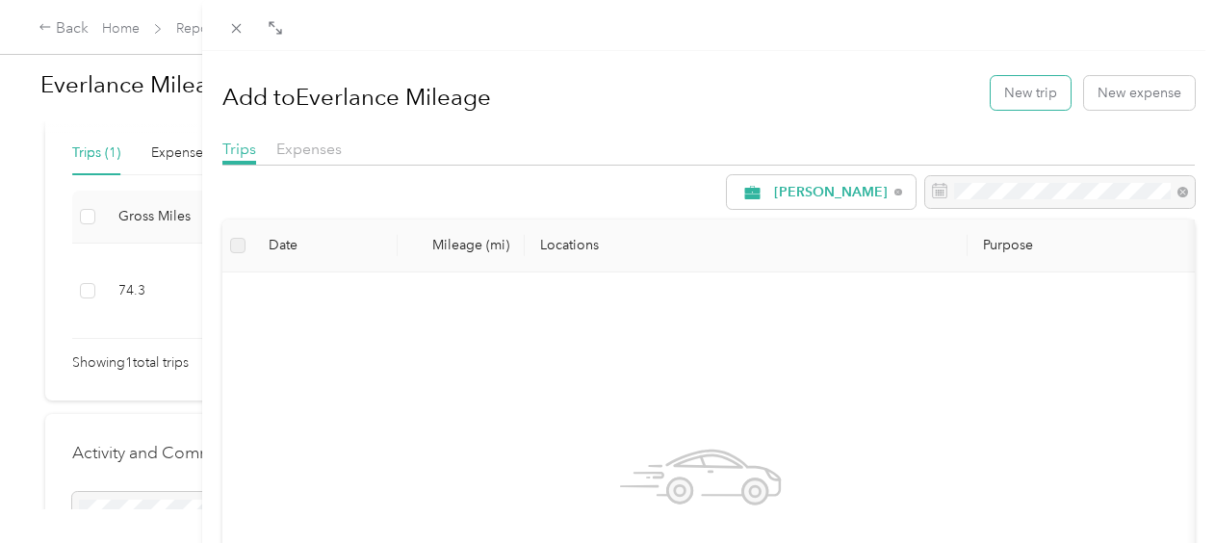
click at [1047, 87] on button "New trip" at bounding box center [1030, 93] width 80 height 34
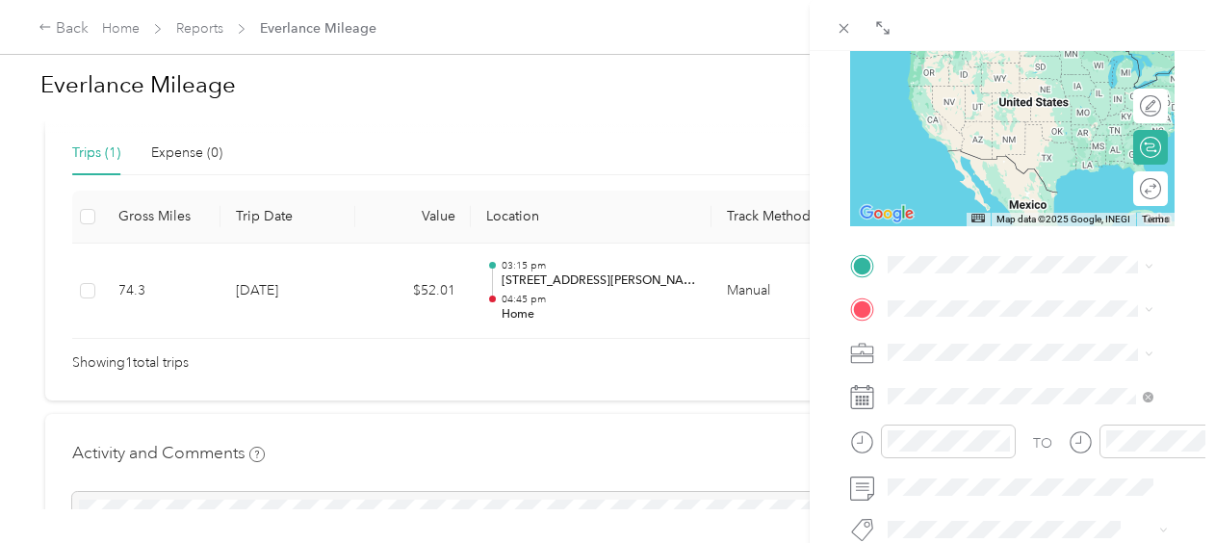
scroll to position [248, 0]
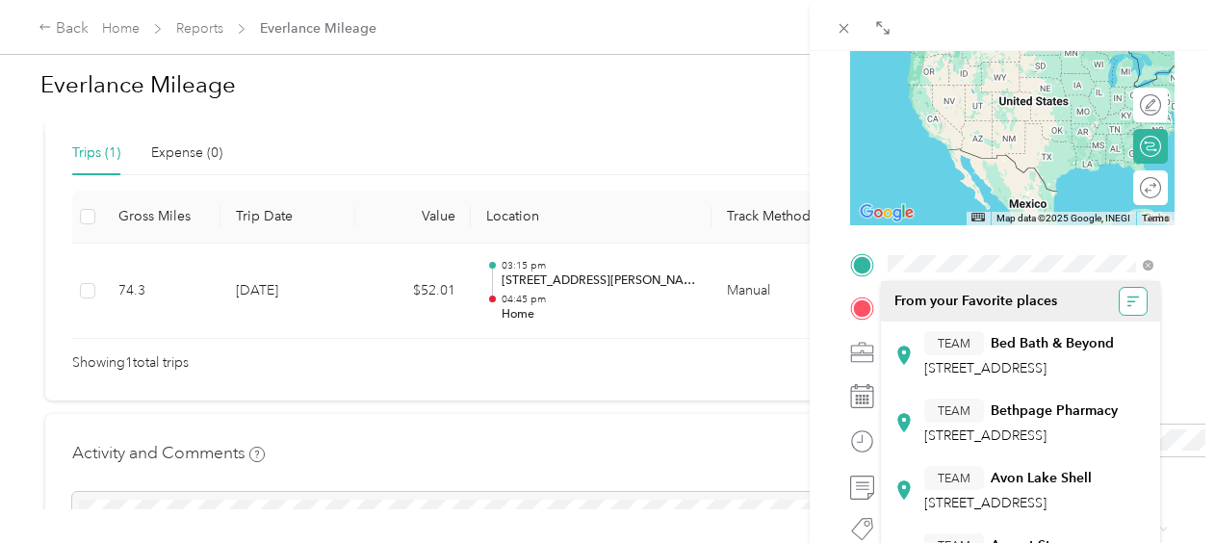
click at [1126, 301] on icon "button" at bounding box center [1132, 301] width 13 height 13
click at [1036, 274] on span at bounding box center [1028, 263] width 294 height 31
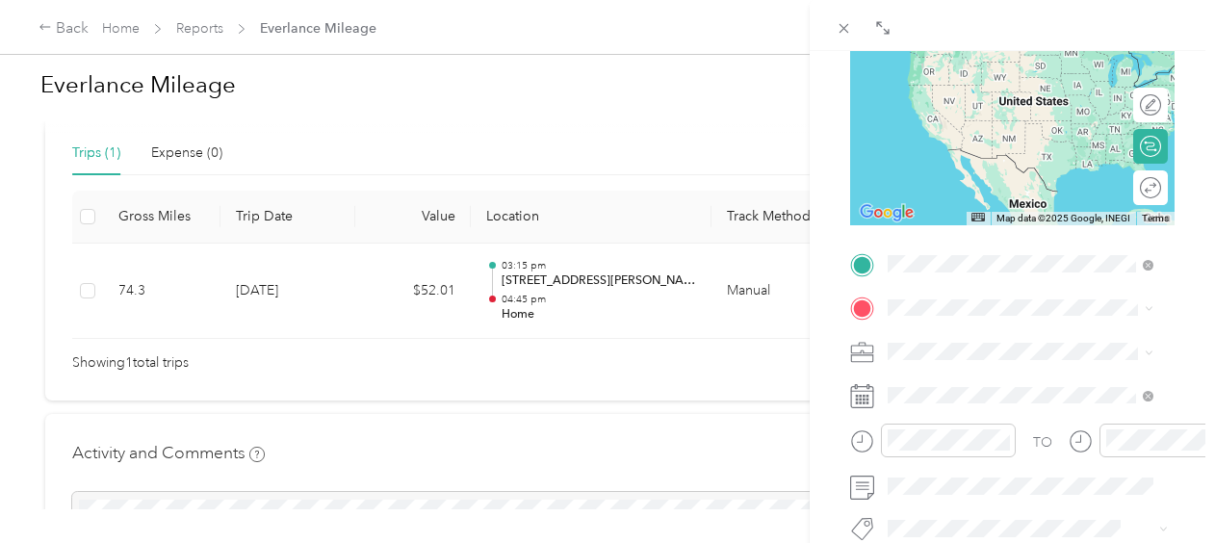
click at [1008, 360] on div "Home 334 Maher Rd, Royal Oaks, CA, United States , 95076, Royal Oaks, CA, Unite…" at bounding box center [1035, 361] width 222 height 61
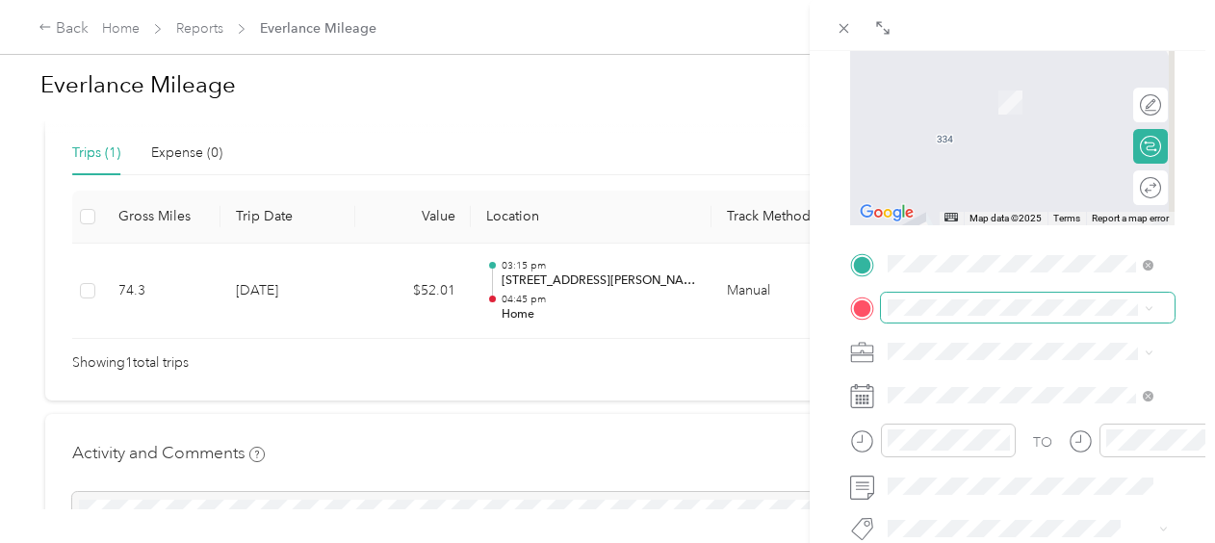
click at [1024, 298] on span at bounding box center [1028, 308] width 294 height 31
click at [1020, 229] on div "Acosta main office 3083 Independence Dr, Livermore, CA, United States , 94551, …" at bounding box center [1035, 178] width 222 height 101
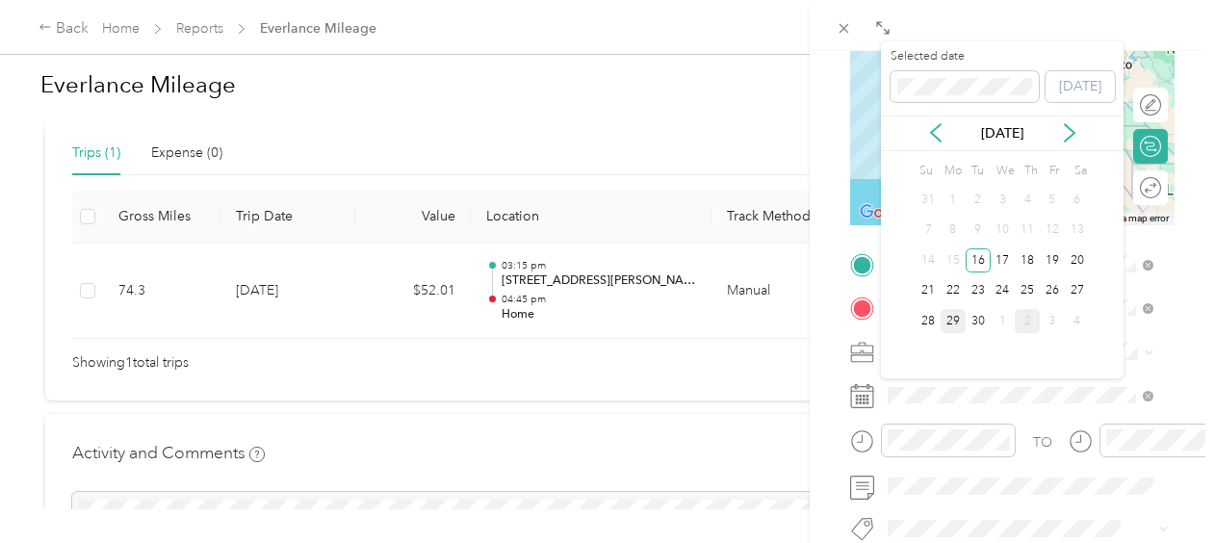
click at [957, 322] on div "29" at bounding box center [952, 321] width 25 height 24
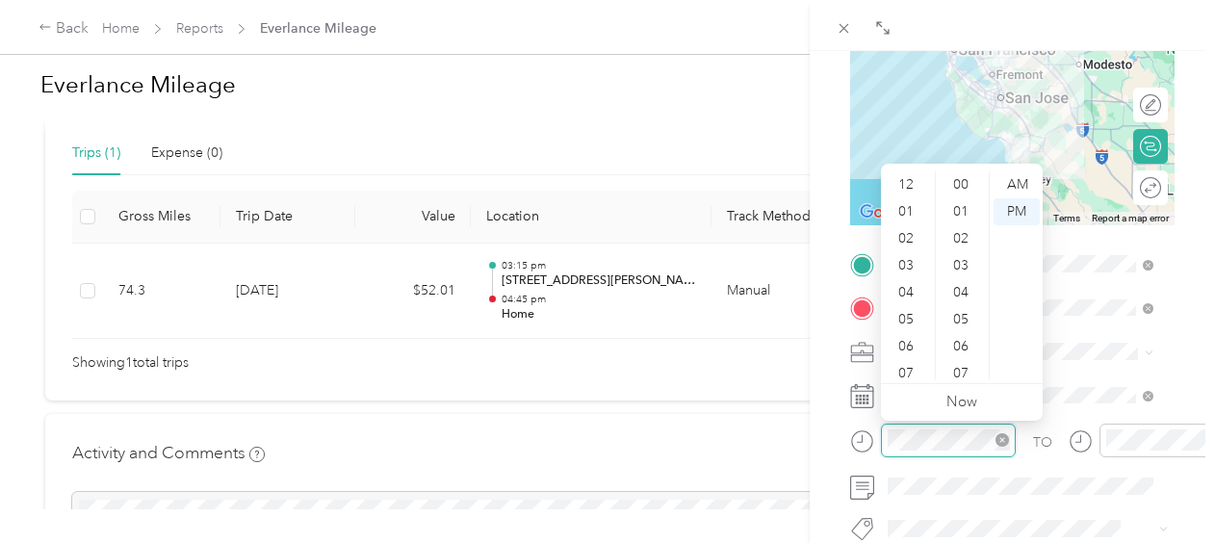
scroll to position [116, 0]
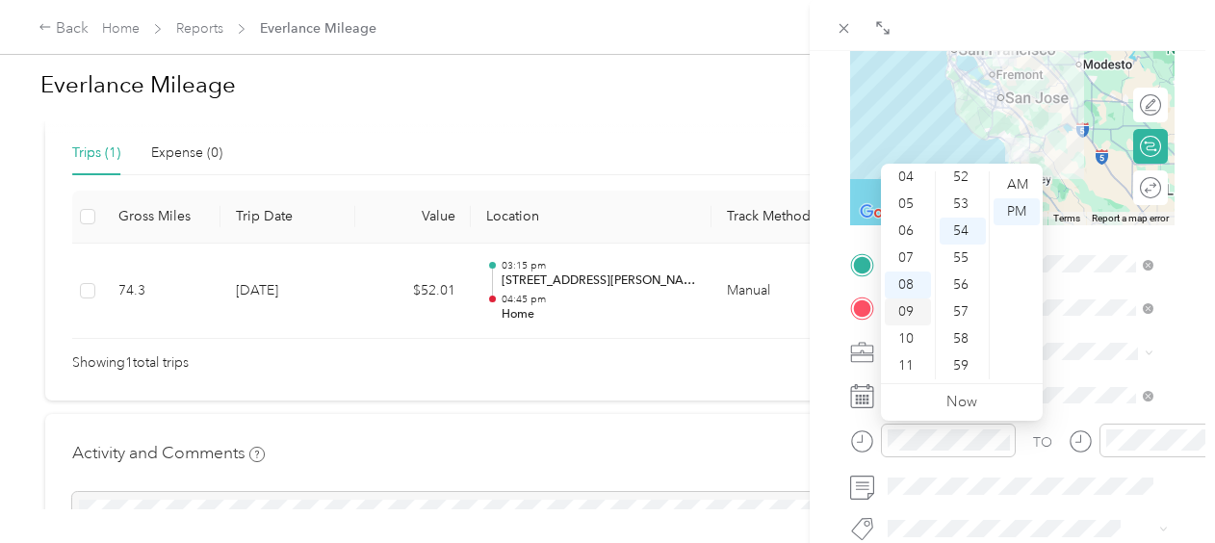
click at [917, 310] on div "09" at bounding box center [908, 311] width 46 height 27
click at [957, 218] on div "45" at bounding box center [962, 219] width 46 height 27
click at [1016, 182] on div "AM" at bounding box center [1016, 184] width 46 height 27
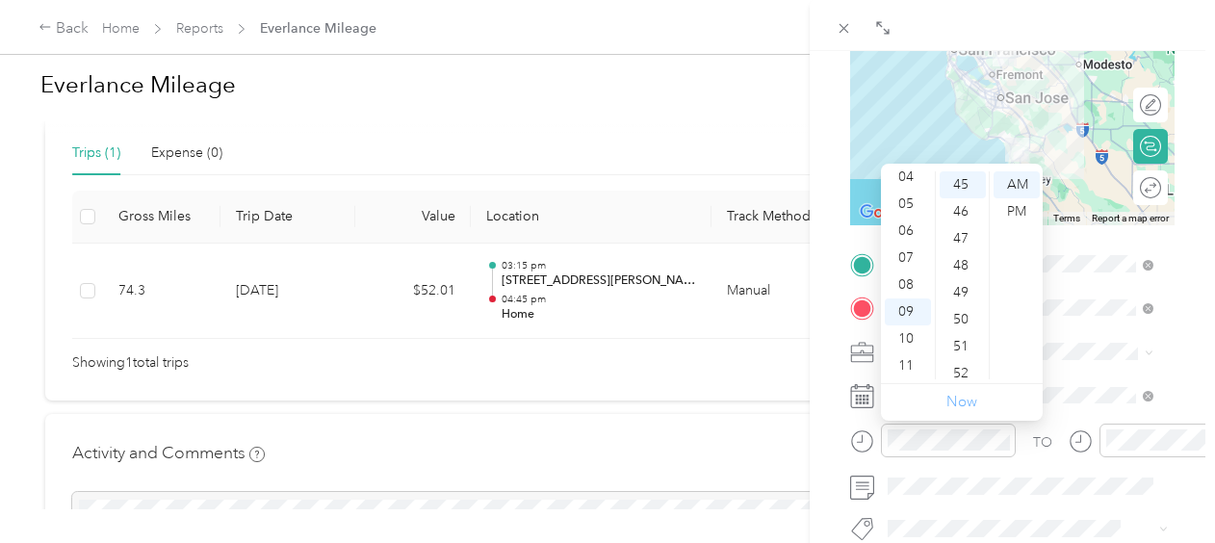
click at [964, 399] on link "Now" at bounding box center [961, 402] width 31 height 18
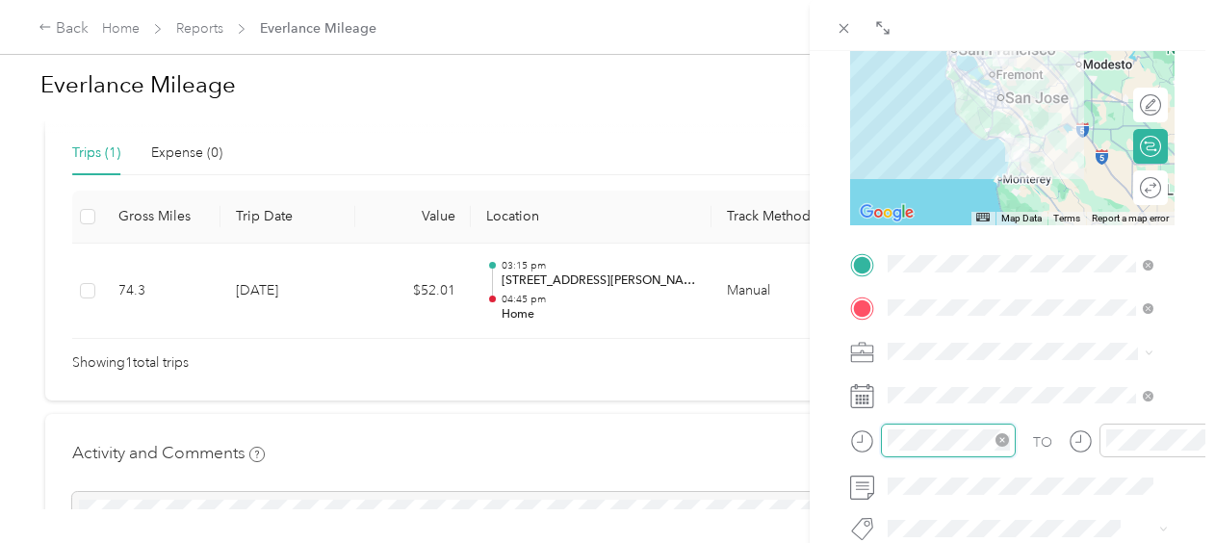
scroll to position [1409, 0]
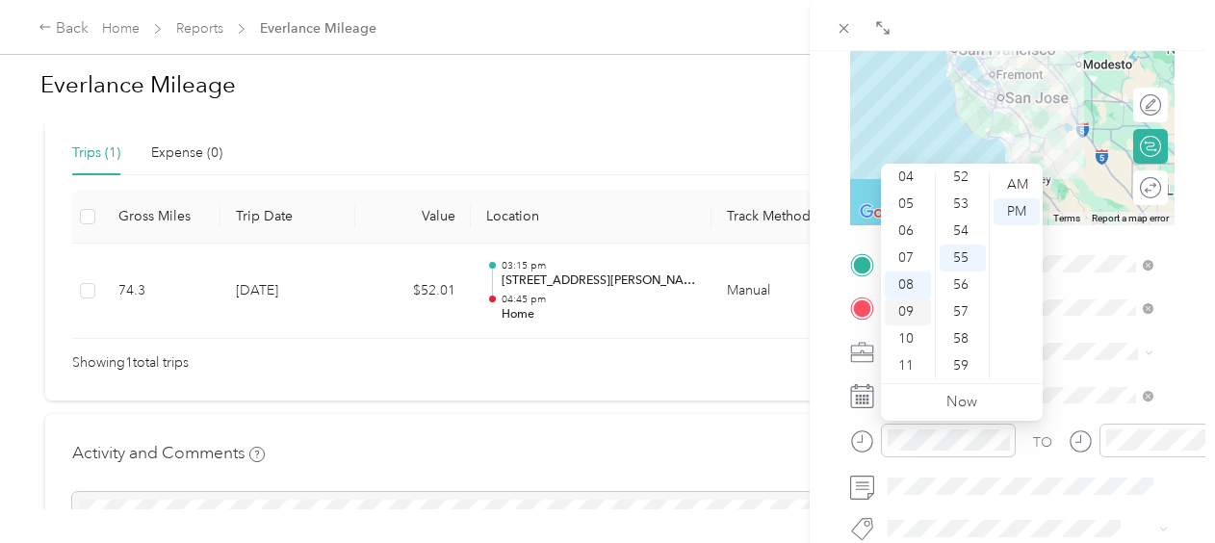
click at [918, 304] on div "09" at bounding box center [908, 311] width 46 height 27
click at [959, 222] on div "45" at bounding box center [962, 219] width 46 height 27
click at [1020, 179] on div "AM" at bounding box center [1016, 184] width 46 height 27
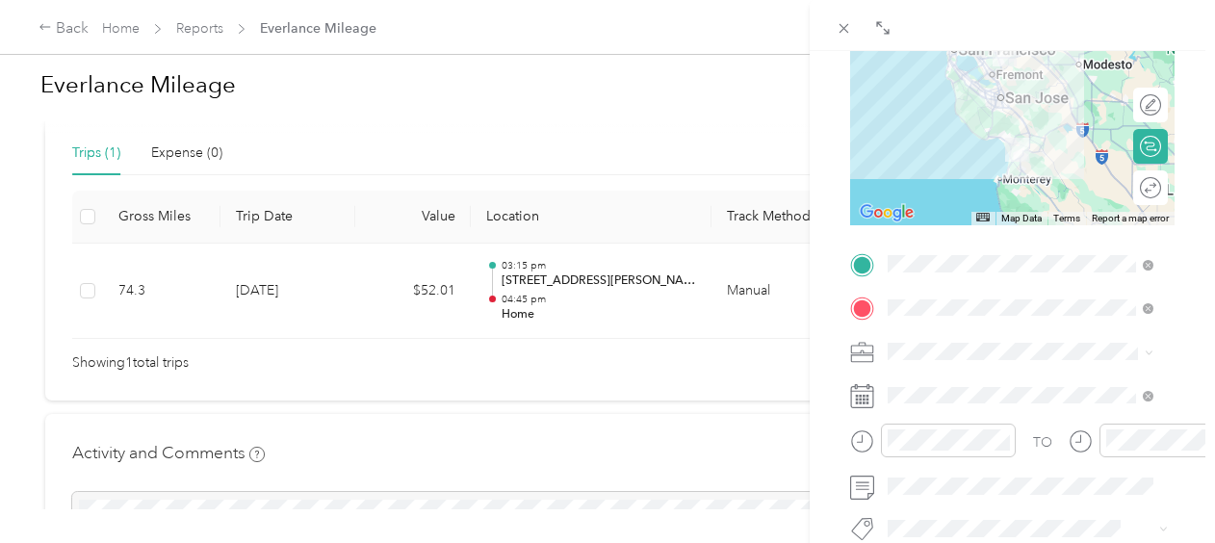
click at [1063, 360] on span at bounding box center [1028, 351] width 294 height 31
click at [886, 23] on icon at bounding box center [882, 27] width 15 height 15
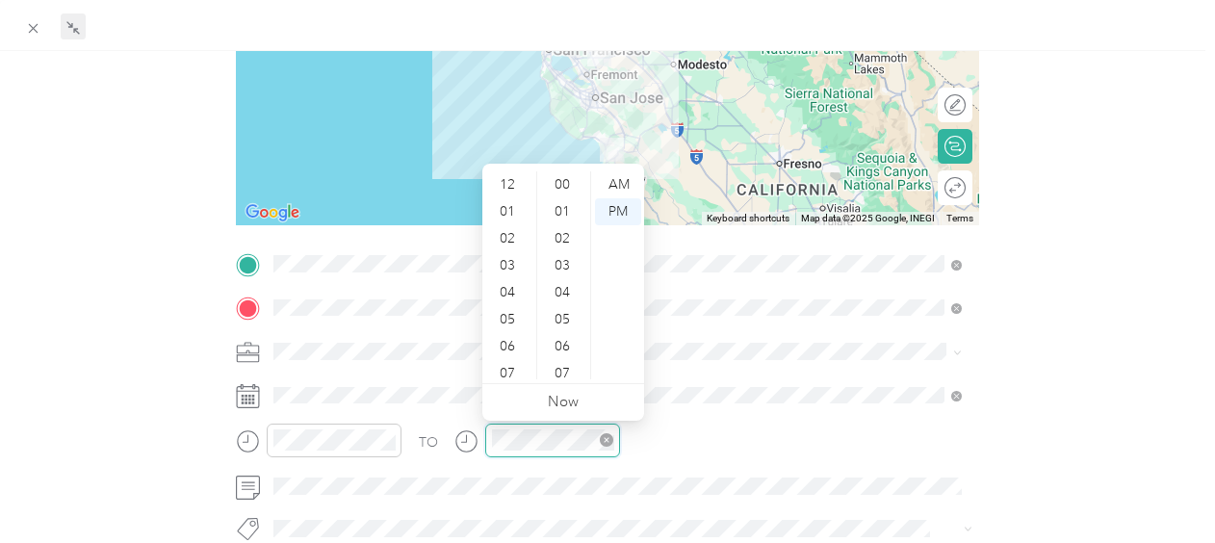
scroll to position [116, 0]
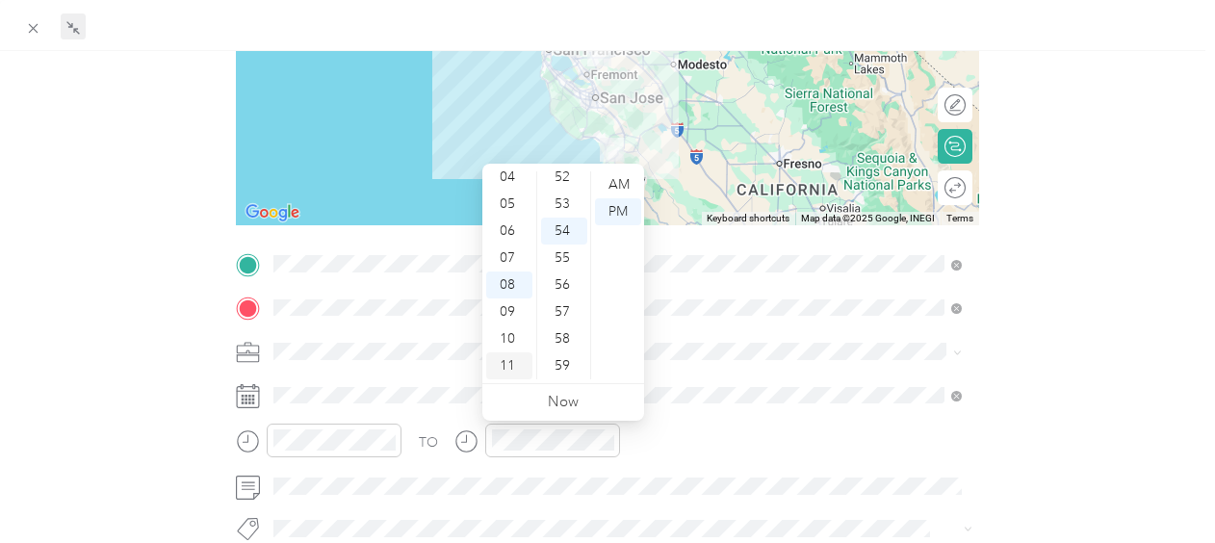
click at [514, 364] on div "11" at bounding box center [509, 365] width 46 height 27
click at [562, 250] on div "30" at bounding box center [564, 252] width 46 height 27
click at [617, 177] on div "AM" at bounding box center [618, 184] width 46 height 27
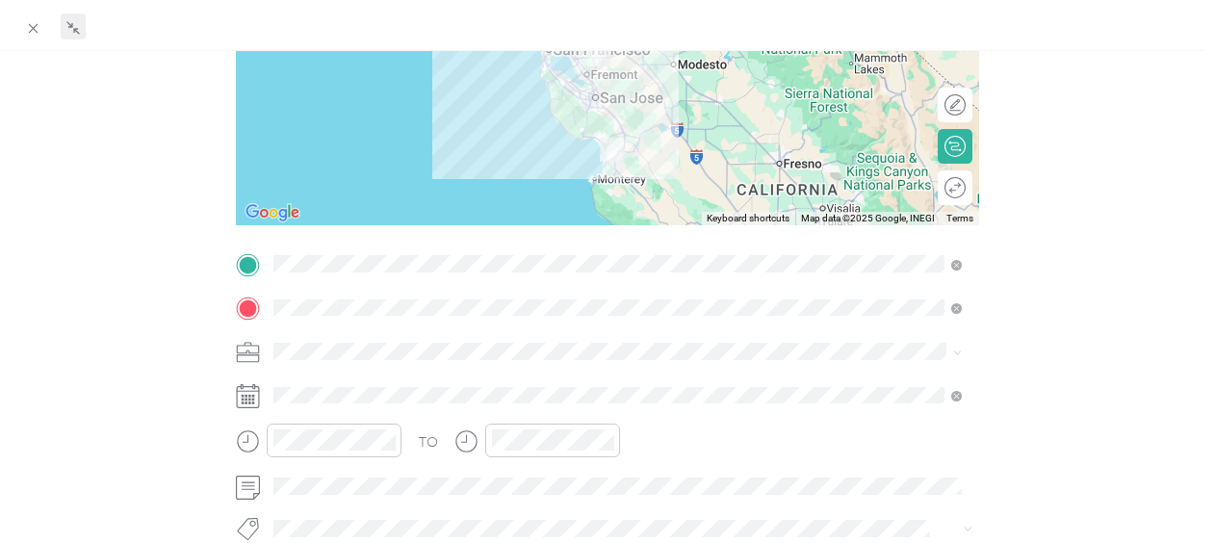
click at [695, 377] on div "TO Add photo" at bounding box center [607, 480] width 742 height 465
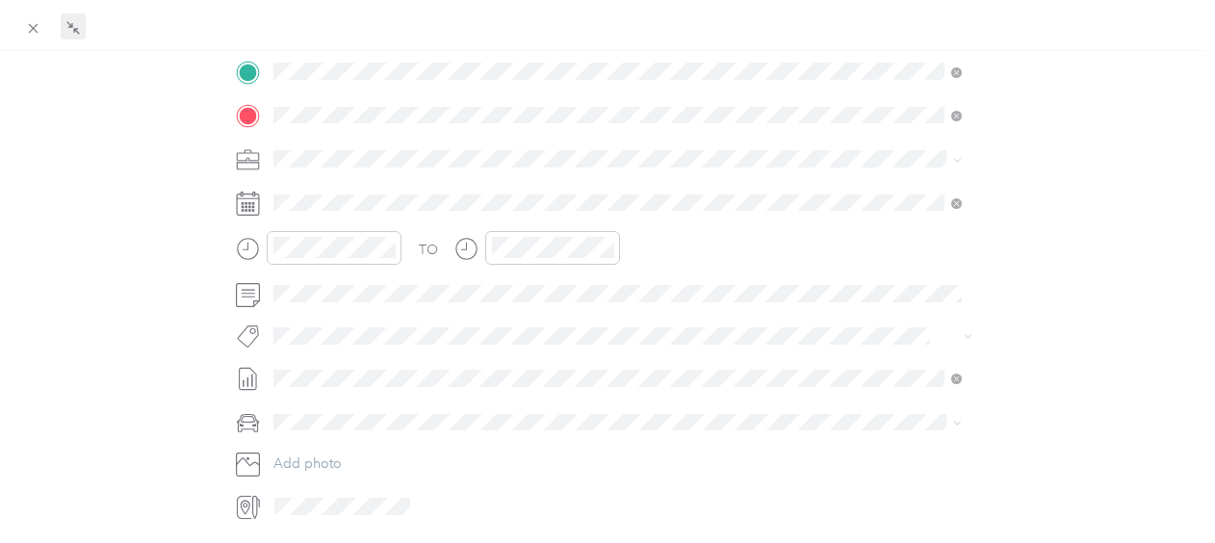
scroll to position [444, 0]
click at [674, 450] on div "Betsy" at bounding box center [615, 452] width 675 height 20
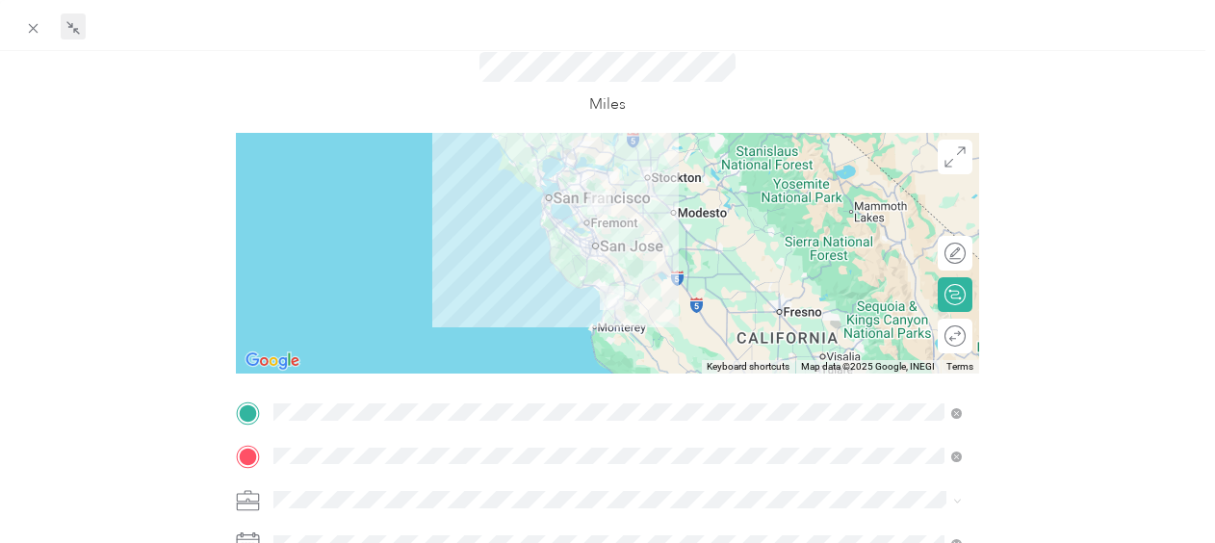
scroll to position [0, 0]
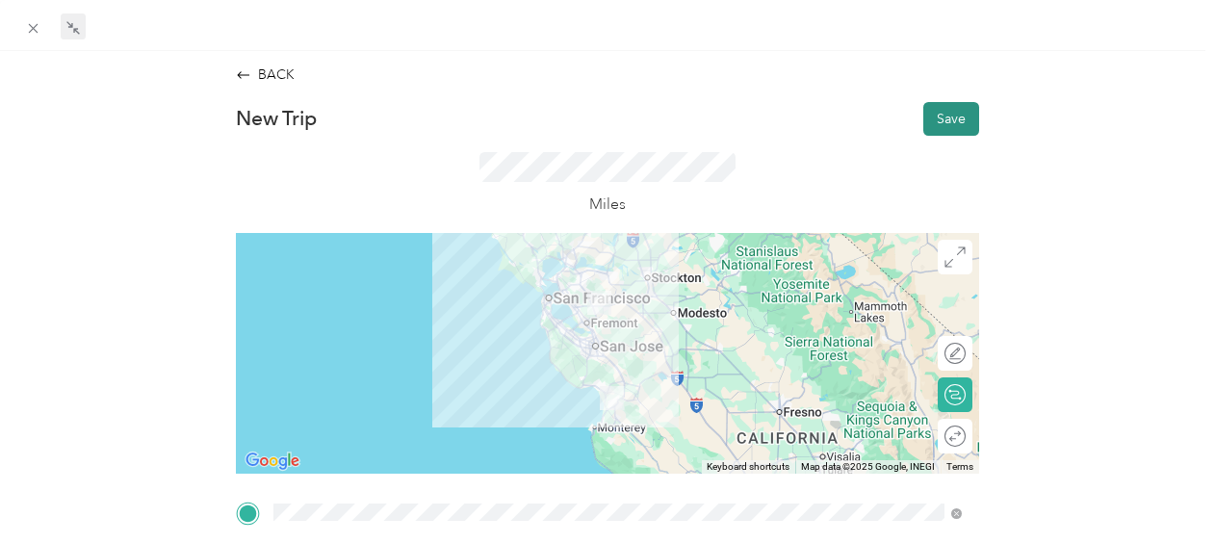
click at [937, 118] on button "Save" at bounding box center [951, 119] width 56 height 34
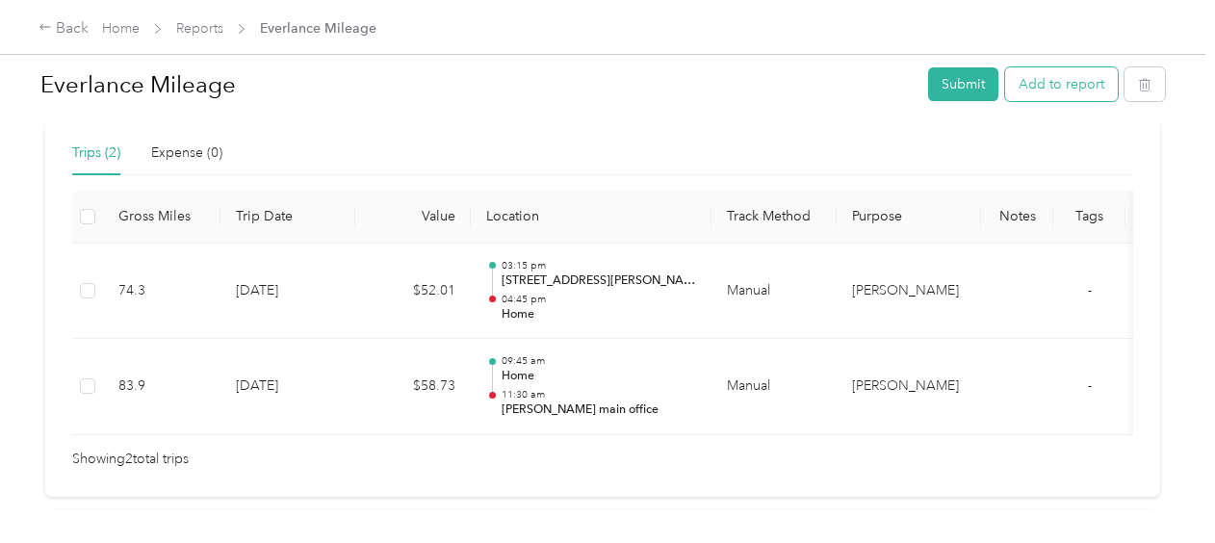
click at [1019, 89] on button "Add to report" at bounding box center [1061, 84] width 113 height 34
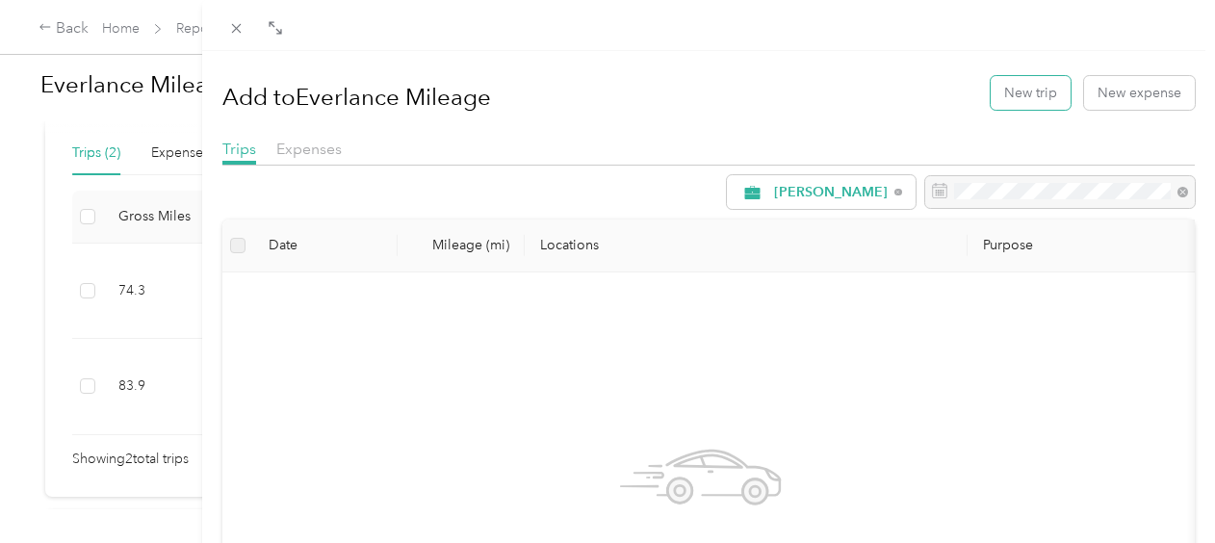
click at [1019, 89] on button "New trip" at bounding box center [1030, 93] width 80 height 34
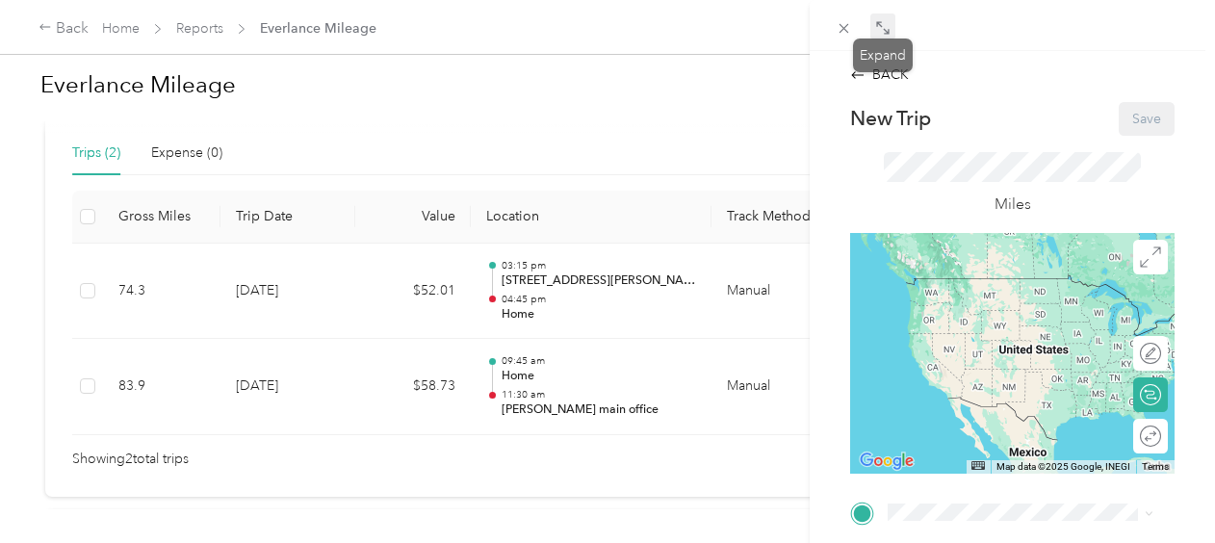
click at [887, 25] on icon at bounding box center [882, 27] width 15 height 15
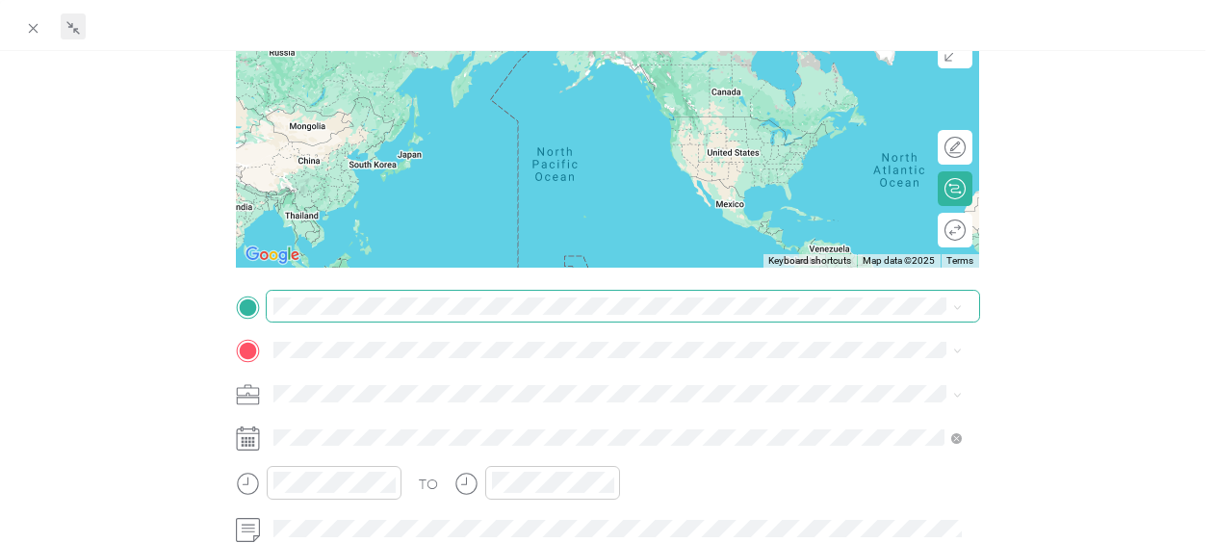
scroll to position [287, 0]
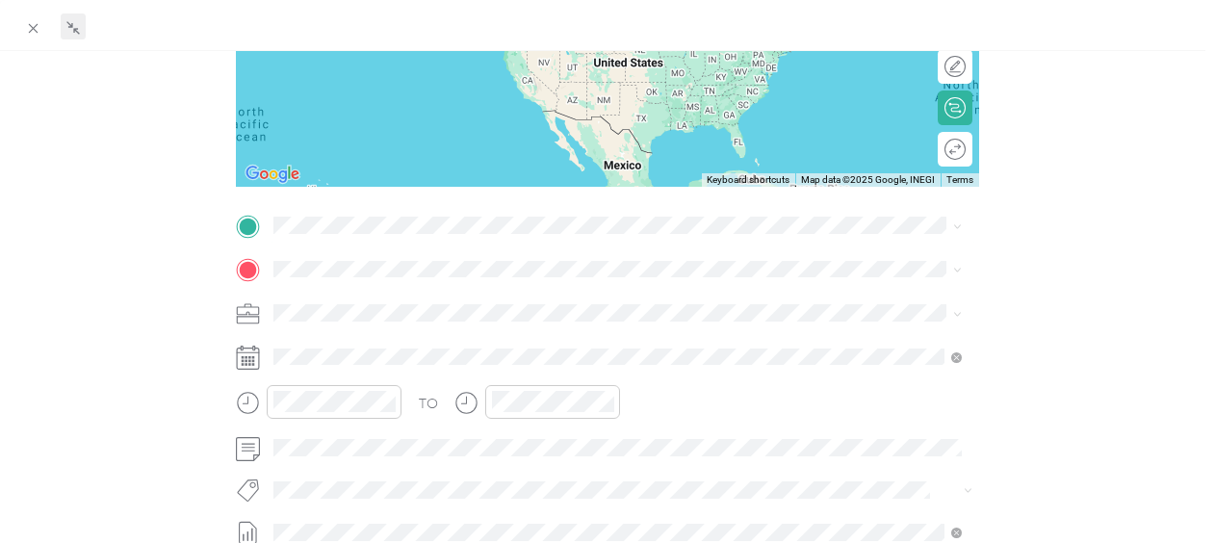
click at [498, 379] on div "Acosta main office 3083 Independence Dr, Livermore, CA, United States , 94551, …" at bounding box center [587, 376] width 561 height 40
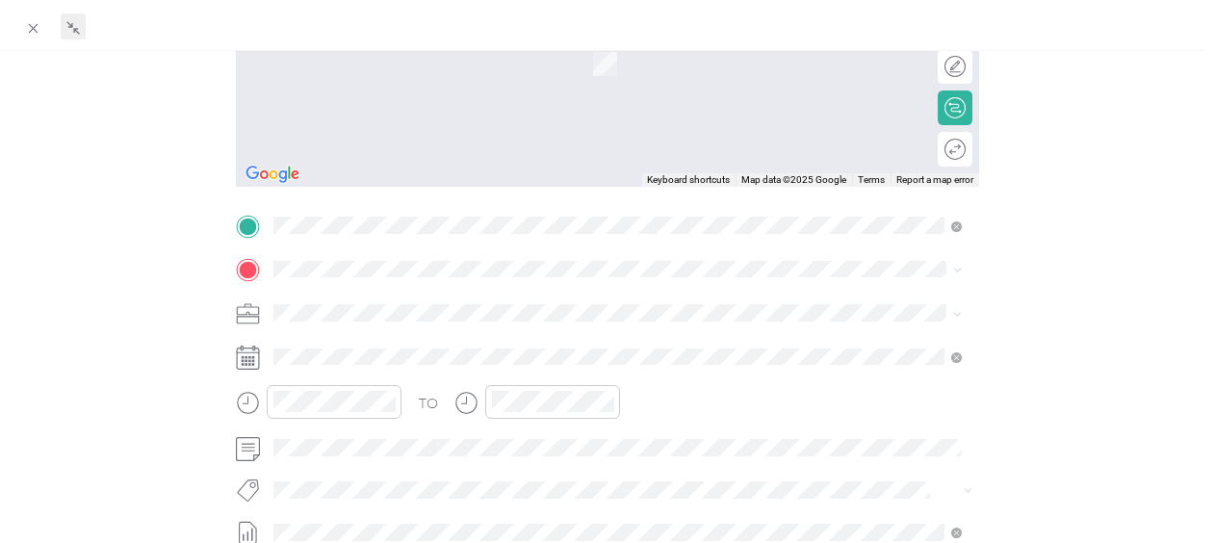
click at [476, 379] on li "TEAM Safeway Store 6790 Bernal Ave, 945661218, Pleasanton, CA, USA" at bounding box center [616, 351] width 702 height 67
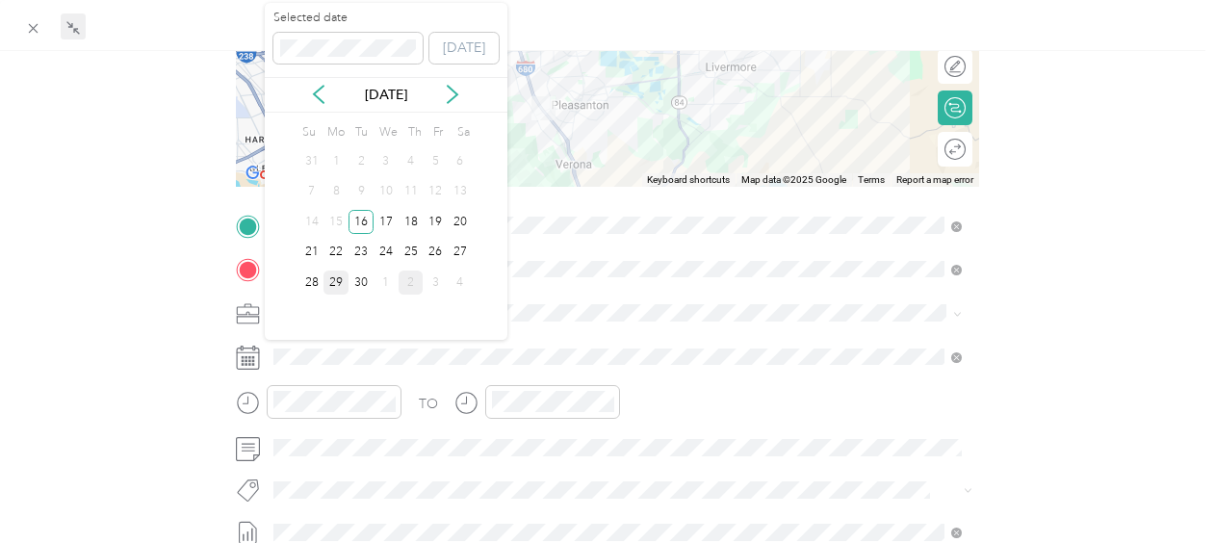
click at [337, 275] on div "29" at bounding box center [335, 282] width 25 height 24
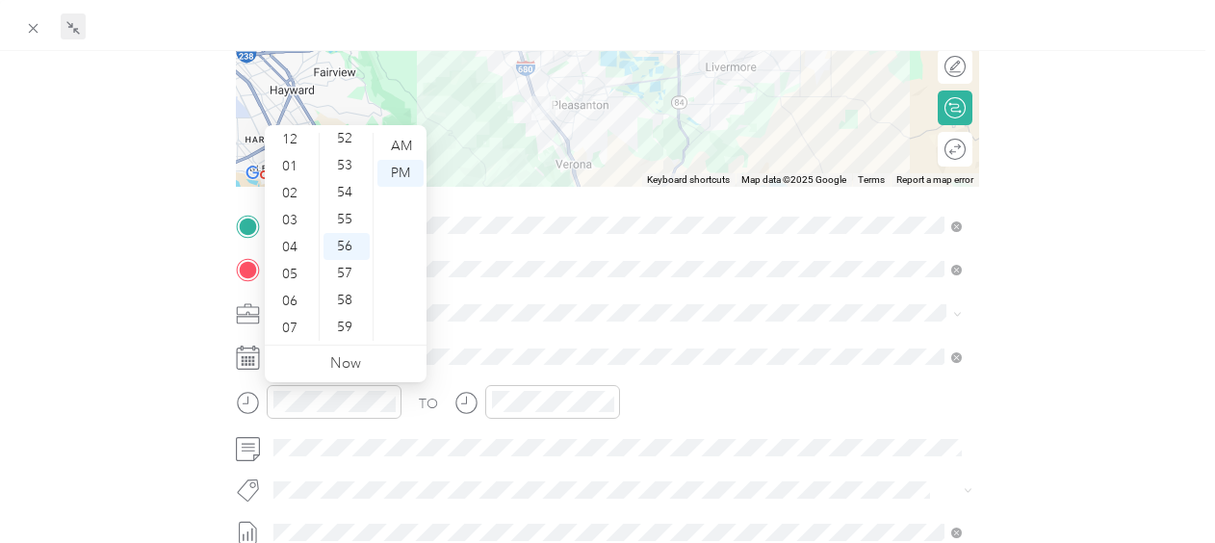
scroll to position [0, 0]
click at [287, 141] on div "12" at bounding box center [292, 146] width 46 height 27
click at [354, 214] on div "45" at bounding box center [346, 219] width 46 height 27
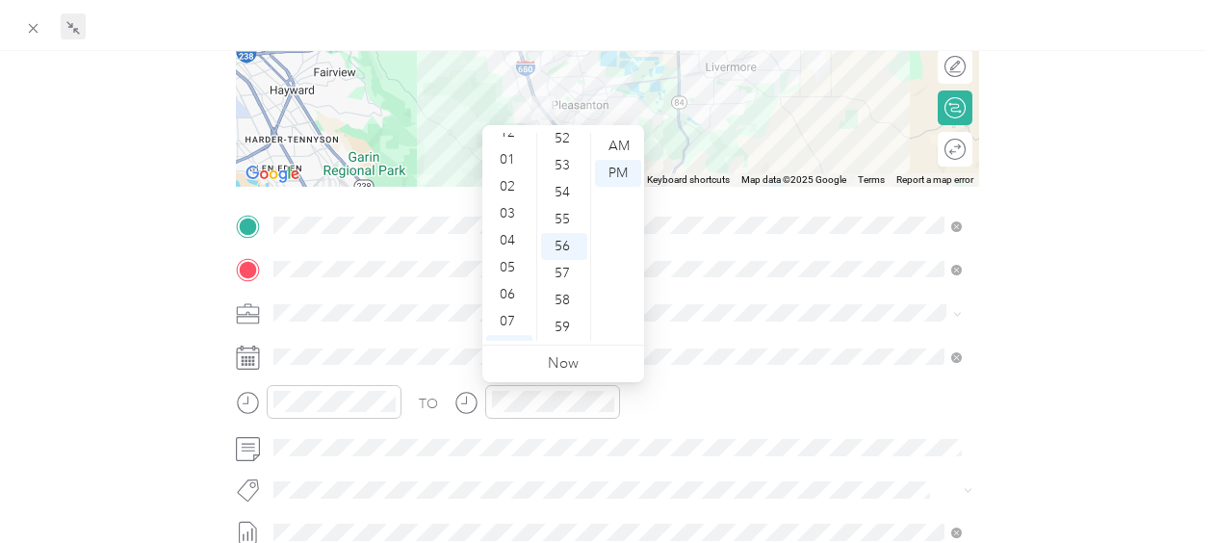
scroll to position [0, 0]
click at [514, 167] on div "01" at bounding box center [509, 173] width 46 height 27
click at [568, 137] on div "00" at bounding box center [564, 146] width 46 height 27
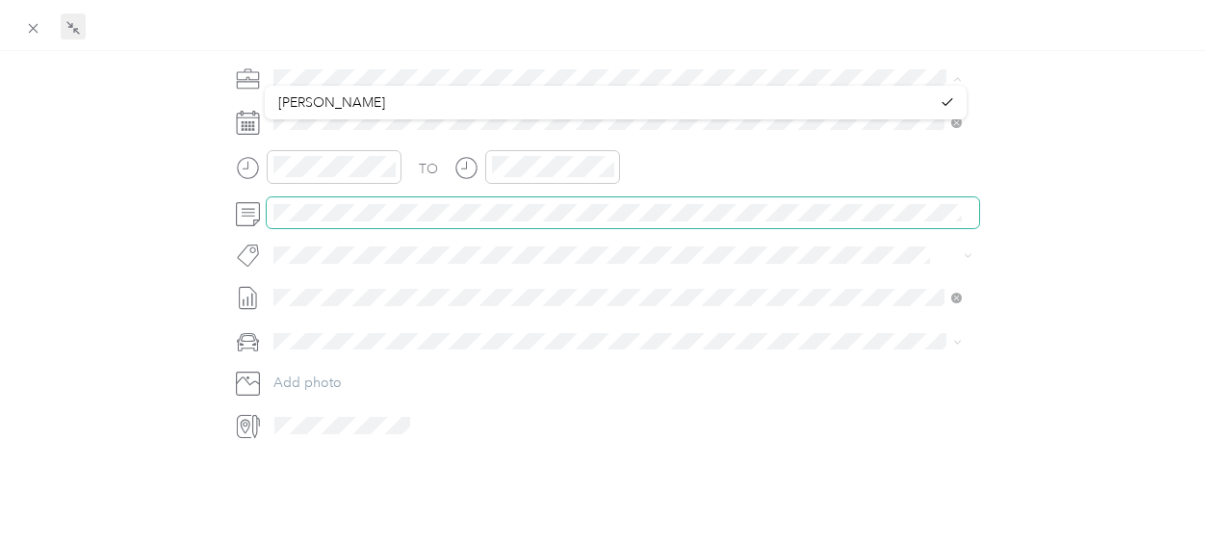
scroll to position [531, 0]
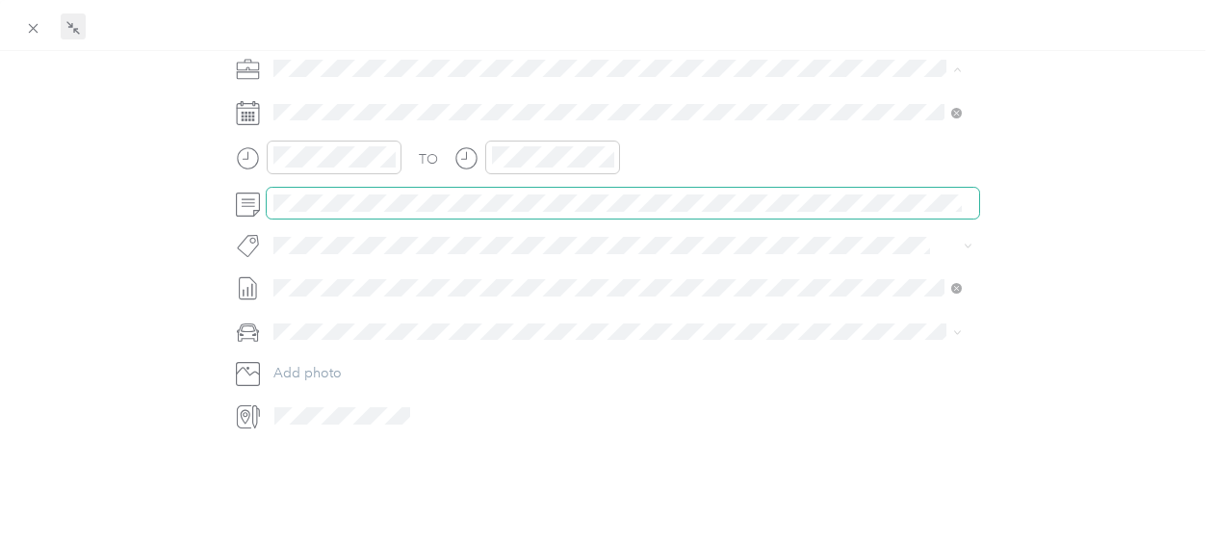
click at [702, 308] on div "TO Add photo" at bounding box center [607, 197] width 742 height 465
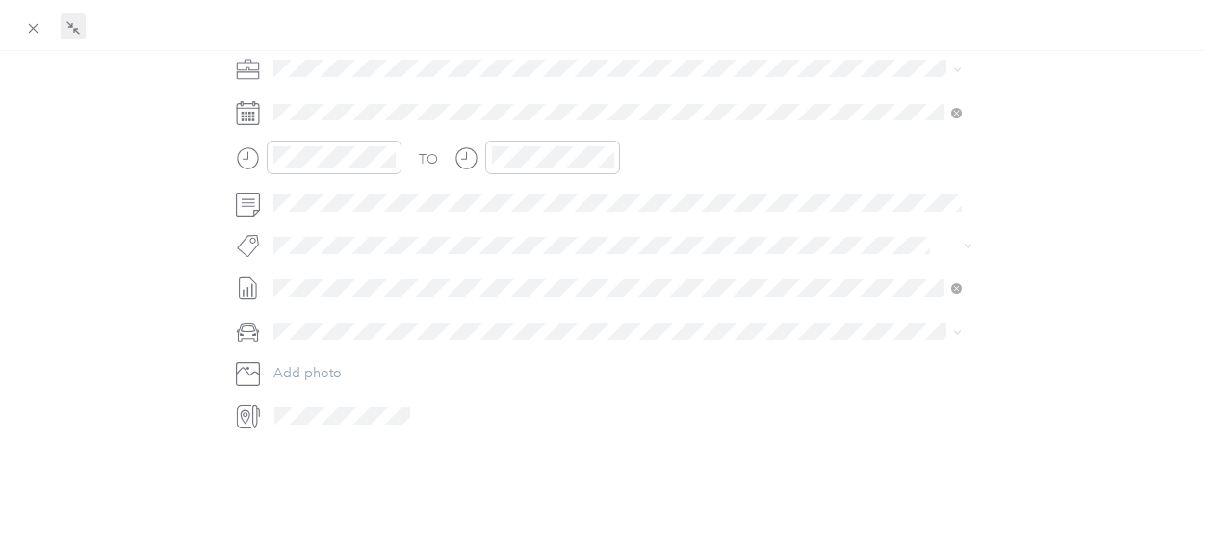
click at [701, 340] on span at bounding box center [622, 332] width 711 height 31
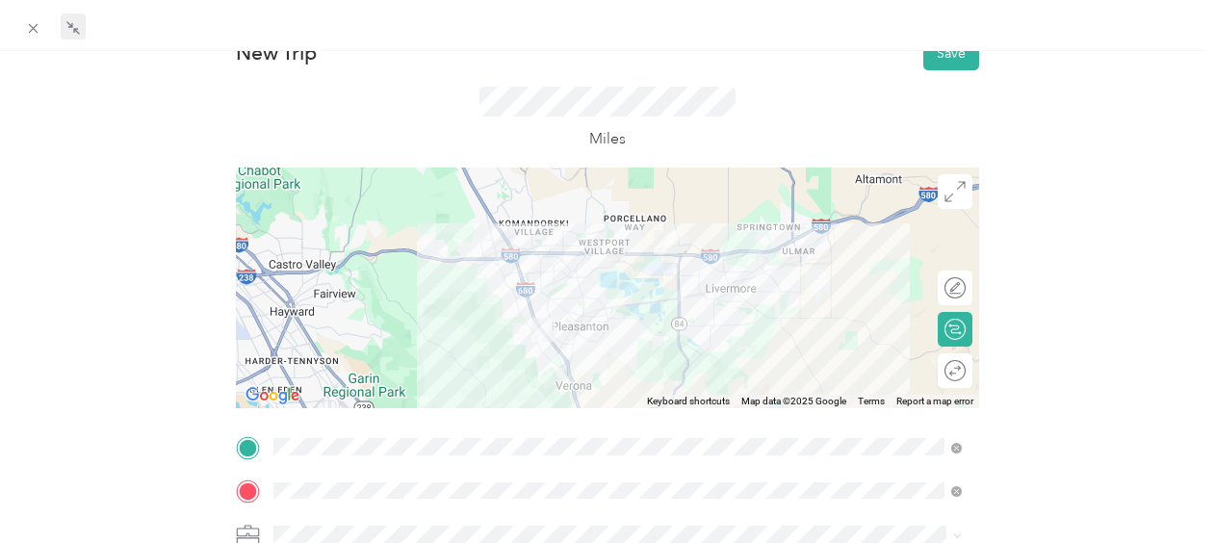
scroll to position [60, 0]
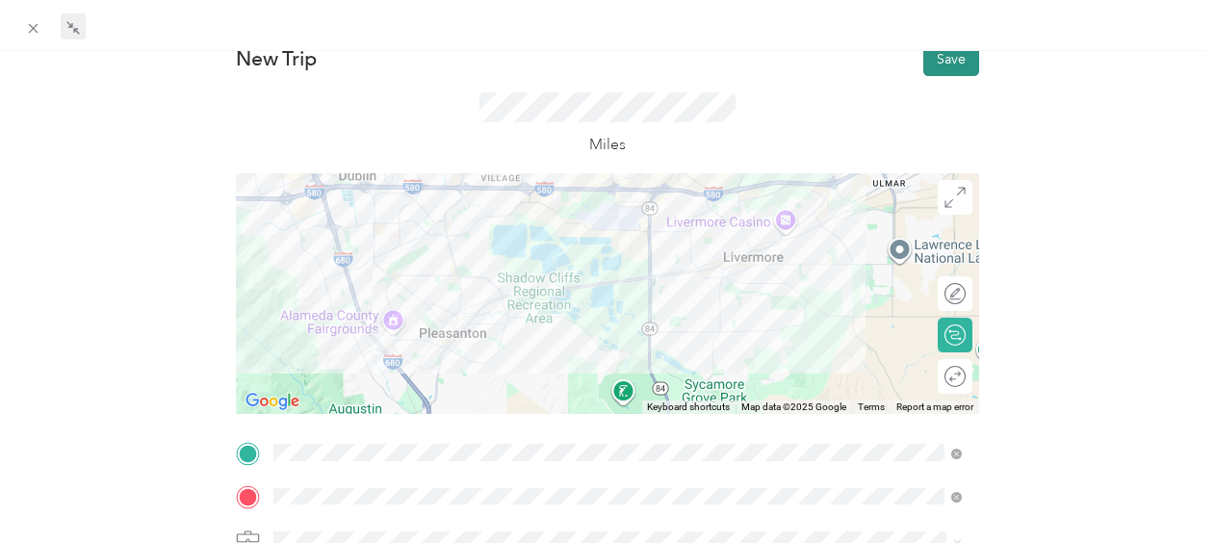
click at [945, 59] on button "Save" at bounding box center [951, 59] width 56 height 34
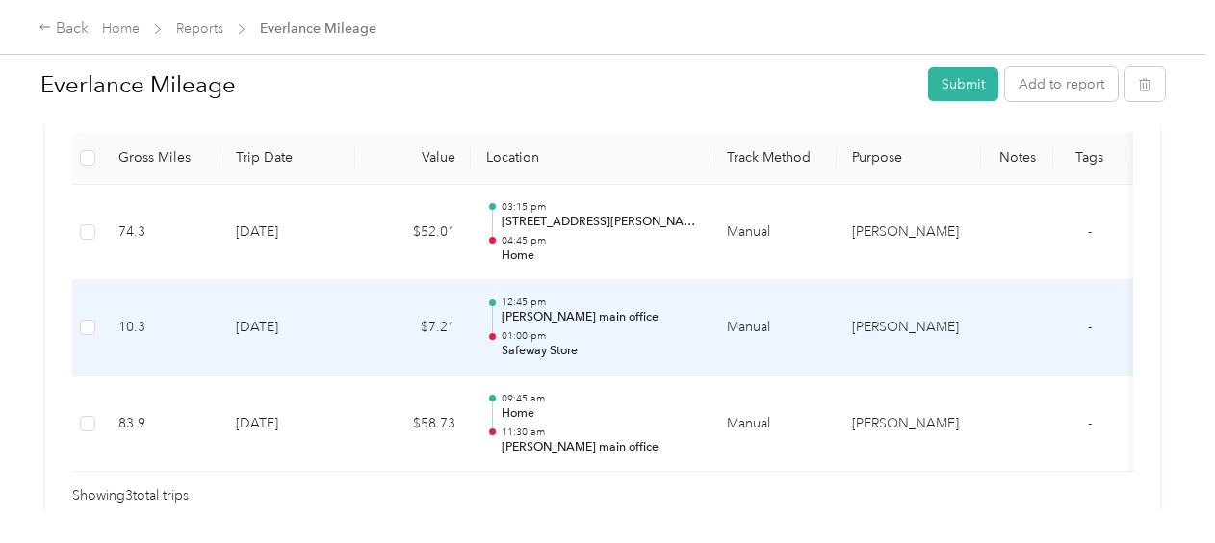
scroll to position [545, 0]
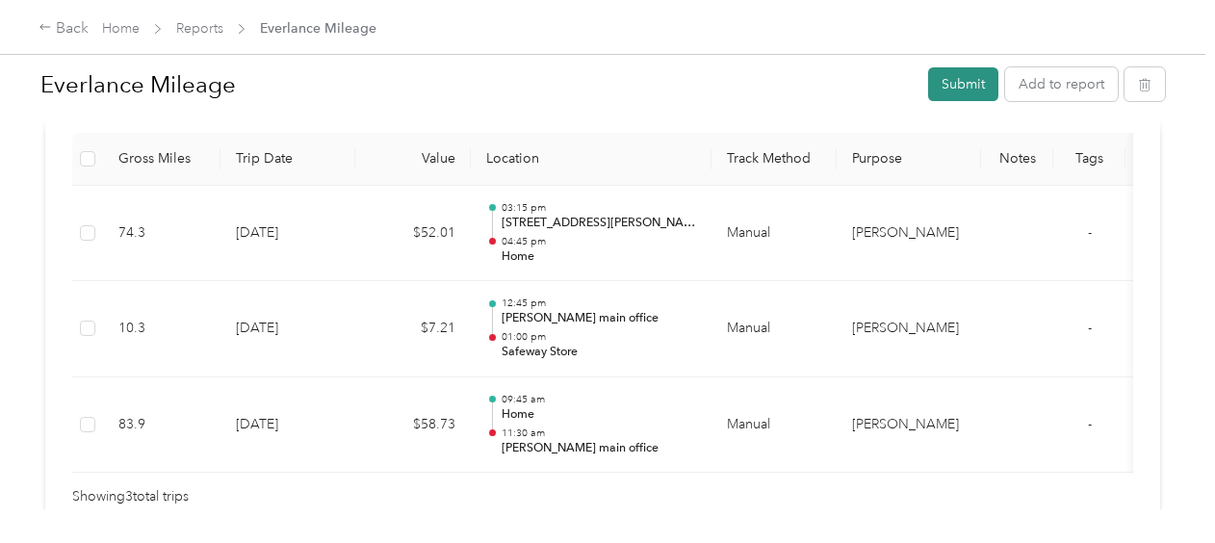
click at [956, 76] on button "Submit" at bounding box center [963, 84] width 70 height 34
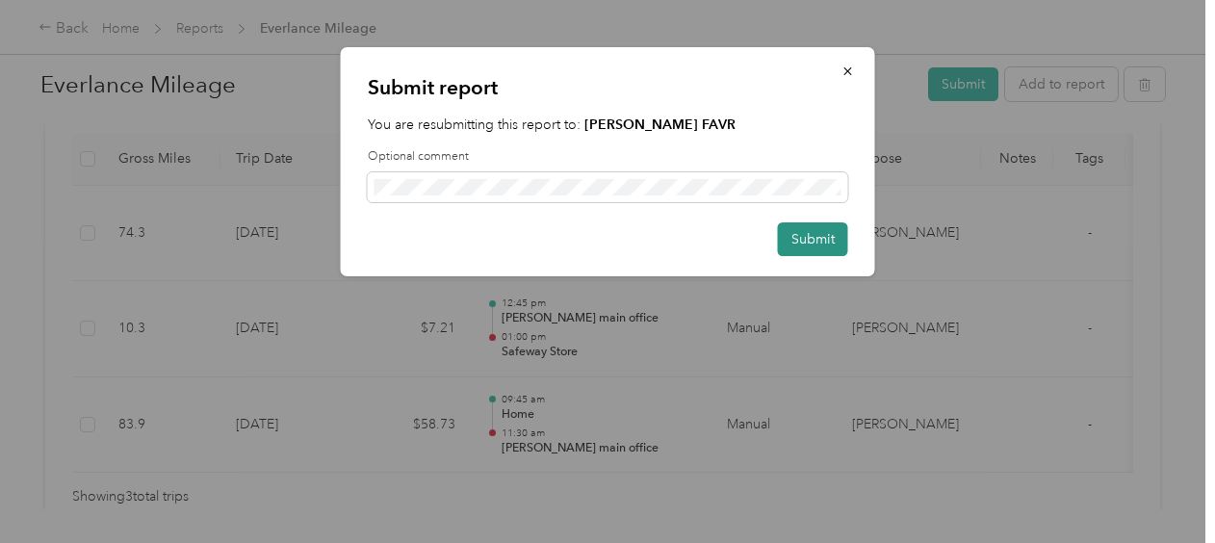
click at [803, 235] on button "Submit" at bounding box center [813, 239] width 70 height 34
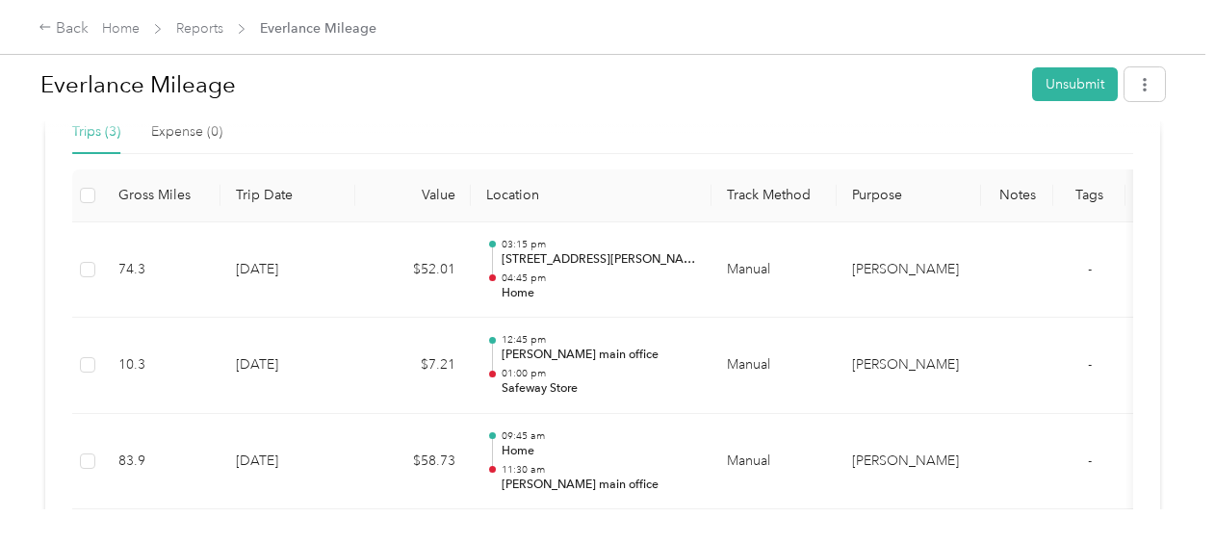
scroll to position [0, 0]
